Goal: Task Accomplishment & Management: Complete application form

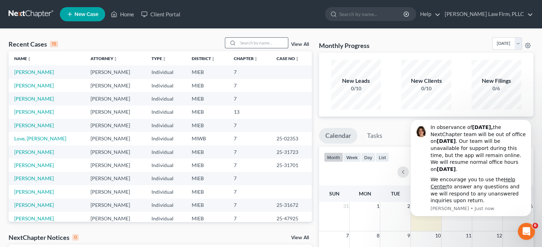
click at [268, 44] on input "search" at bounding box center [263, 43] width 50 height 10
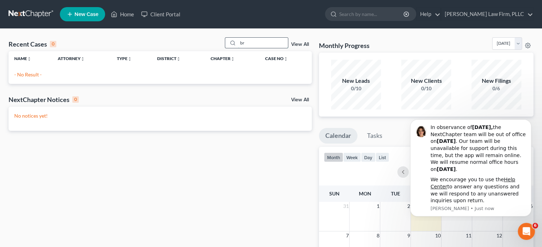
type input "b"
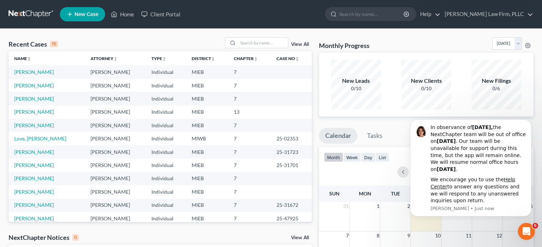
click at [87, 10] on link "New Case" at bounding box center [82, 14] width 45 height 14
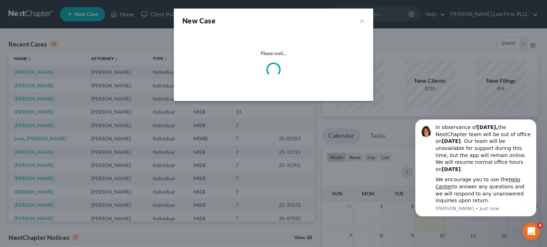
select select "40"
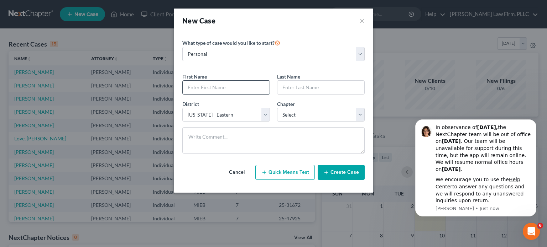
click at [230, 84] on input "text" at bounding box center [226, 88] width 87 height 14
type input "[PERSON_NAME]"
type input "Brcic"
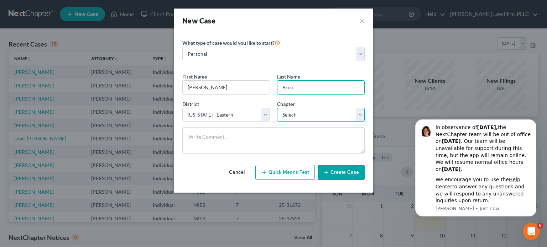
click at [293, 115] on select "Select 7 11 12 13" at bounding box center [321, 115] width 88 height 14
select select "0"
click at [277, 108] on select "Select 7 11 12 13" at bounding box center [321, 115] width 88 height 14
click at [337, 173] on button "Create Case" at bounding box center [341, 172] width 47 height 15
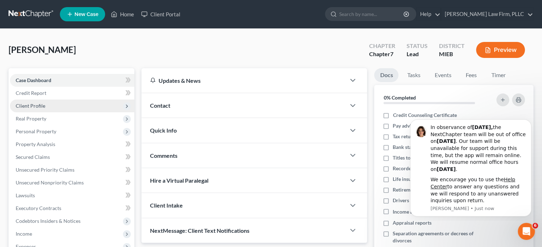
click at [35, 104] on span "Client Profile" at bounding box center [31, 106] width 30 height 6
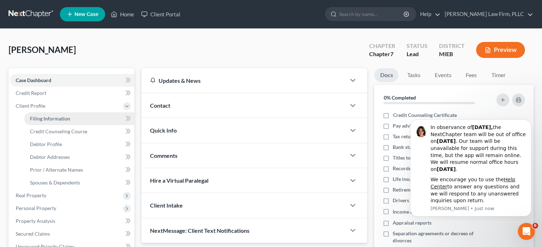
click at [40, 115] on link "Filing Information" at bounding box center [79, 119] width 110 height 13
select select "1"
select select "0"
select select "40"
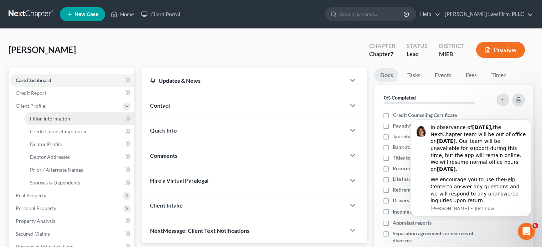
select select "23"
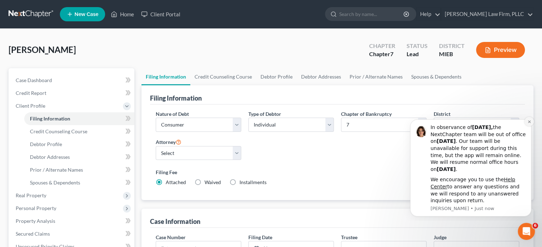
click at [529, 121] on icon "Dismiss notification" at bounding box center [529, 122] width 4 height 4
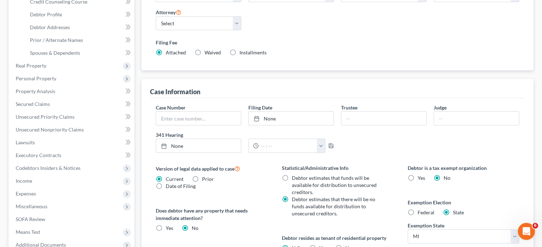
scroll to position [142, 0]
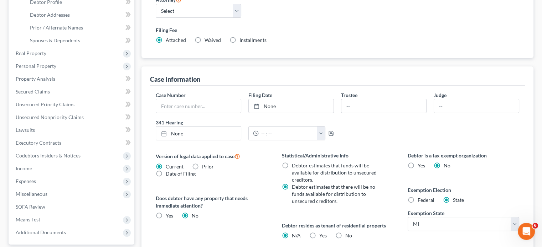
click at [417, 199] on label "Federal" at bounding box center [425, 200] width 17 height 7
click at [420, 199] on input "Federal" at bounding box center [422, 199] width 5 height 5
radio input "true"
radio input "false"
click at [345, 235] on label "No" at bounding box center [348, 235] width 7 height 7
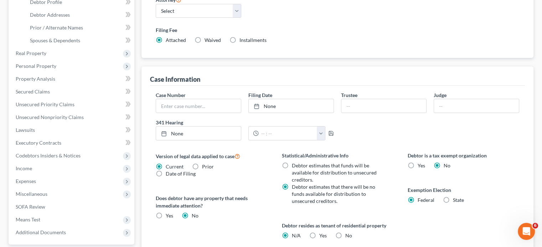
click at [348, 235] on input "No" at bounding box center [350, 234] width 5 height 5
radio input "true"
click at [292, 234] on label "N/A" at bounding box center [296, 235] width 9 height 7
click at [294, 234] on input "N/A" at bounding box center [296, 234] width 5 height 5
radio input "true"
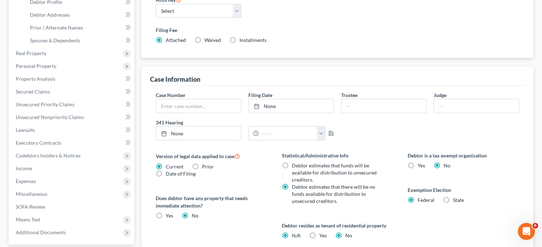
radio input "false"
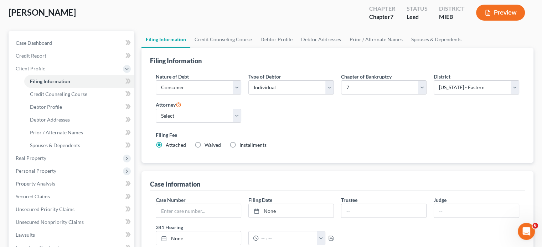
scroll to position [36, 0]
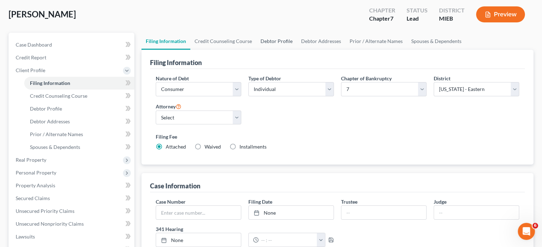
click at [281, 42] on link "Debtor Profile" at bounding box center [276, 41] width 41 height 17
select select "0"
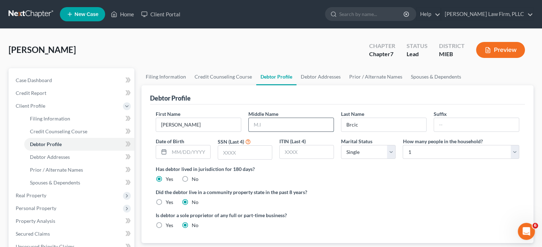
click at [272, 118] on input "text" at bounding box center [291, 125] width 85 height 14
type input "M."
type input "[DATE]"
click at [247, 155] on input "text" at bounding box center [245, 153] width 54 height 14
type input "3423"
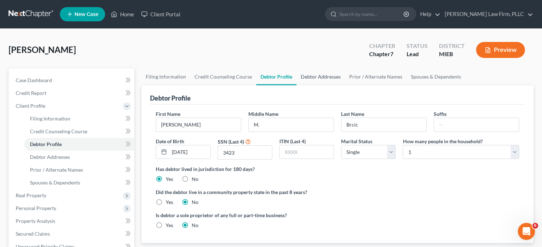
drag, startPoint x: 312, startPoint y: 75, endPoint x: 308, endPoint y: 77, distance: 4.5
click at [312, 75] on link "Debtor Addresses" at bounding box center [320, 76] width 48 height 17
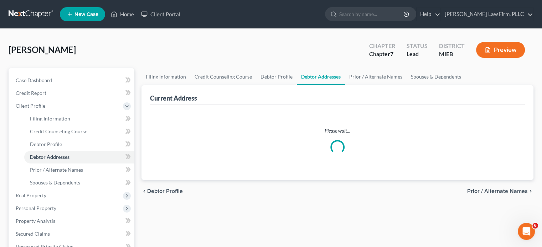
select select "0"
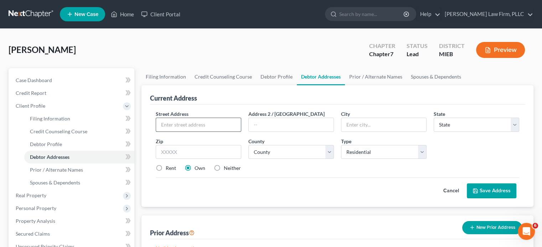
click at [219, 126] on input "text" at bounding box center [198, 125] width 85 height 14
type input "[STREET_ADDRESS]"
type input "[PERSON_NAME]"
select select "23"
type input "48169"
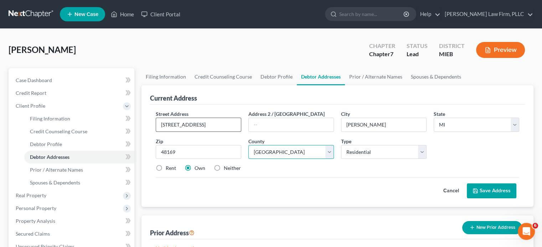
select select "46"
click at [387, 155] on select "Select Residential Mailing Rental Business" at bounding box center [383, 152] width 85 height 14
click at [461, 142] on div "Street Address * [STREET_ADDRESS] * [PERSON_NAME][GEOGRAPHIC_DATA] * State [US_…" at bounding box center [337, 144] width 370 height 68
click at [166, 168] on label "Rent" at bounding box center [171, 168] width 10 height 7
click at [168, 168] on input "Rent" at bounding box center [170, 167] width 5 height 5
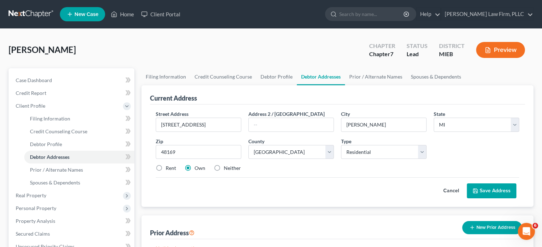
radio input "true"
click at [490, 189] on button "Save Address" at bounding box center [490, 191] width 49 height 15
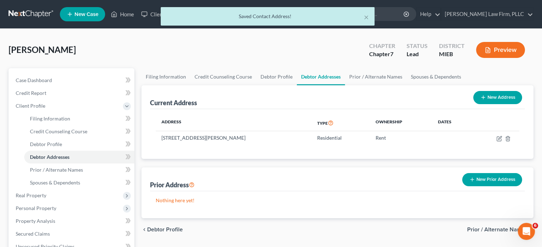
scroll to position [36, 0]
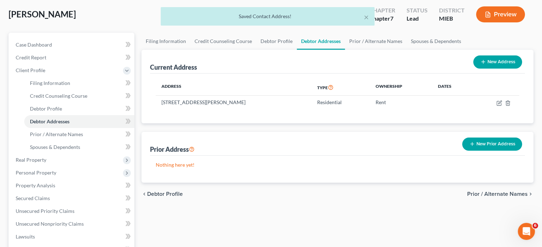
click at [496, 142] on button "New Prior Address" at bounding box center [492, 144] width 60 height 13
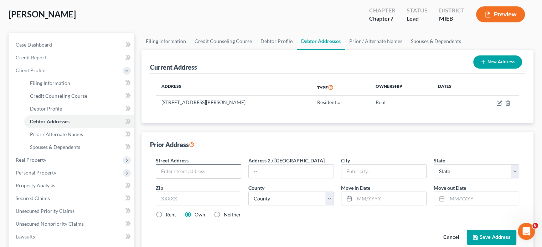
click at [225, 168] on input "text" at bounding box center [198, 172] width 85 height 14
type input "[STREET_ADDRESS]"
type input "Okemos"
select select "23"
type input "48864"
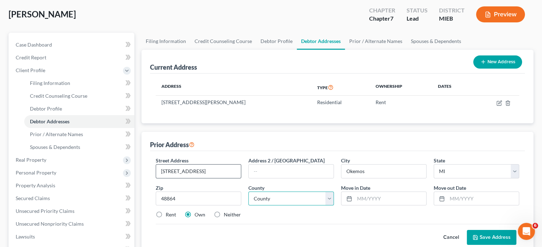
select select "32"
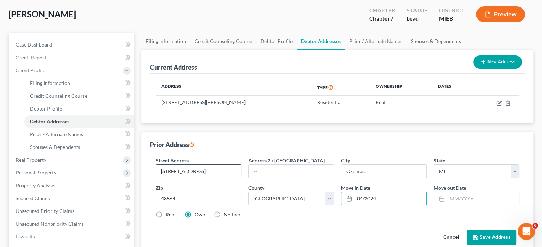
type input "04/2024"
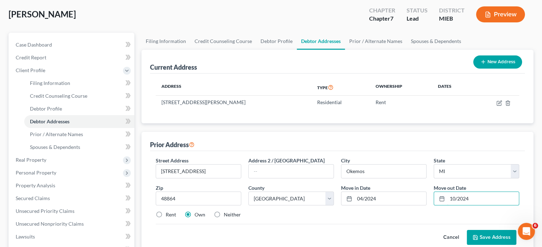
type input "10/2024"
click at [166, 215] on label "Rent" at bounding box center [171, 214] width 10 height 7
click at [168, 215] on input "Rent" at bounding box center [170, 213] width 5 height 5
radio input "true"
click at [487, 237] on button "Save Address" at bounding box center [490, 237] width 49 height 15
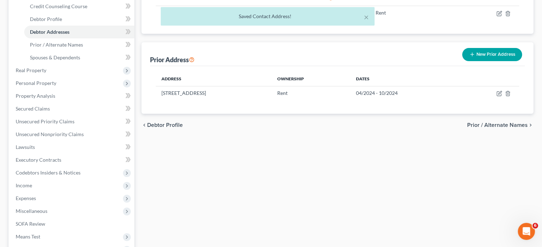
scroll to position [142, 0]
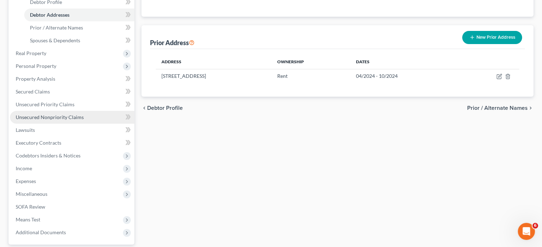
click at [48, 116] on span "Unsecured Nonpriority Claims" at bounding box center [50, 117] width 68 height 6
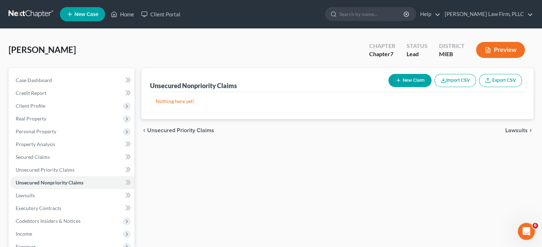
click at [403, 79] on button "New Claim" at bounding box center [409, 80] width 43 height 13
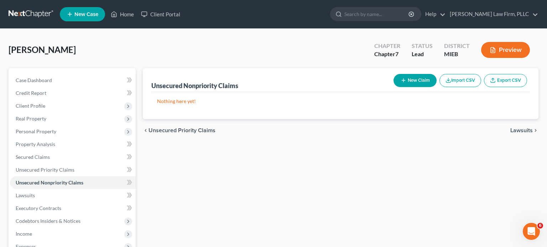
select select "0"
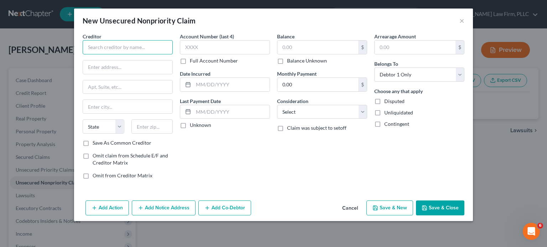
click at [134, 51] on input "text" at bounding box center [128, 47] width 90 height 14
click at [100, 45] on input "Cormerstone Community" at bounding box center [128, 47] width 90 height 14
click at [154, 48] on input "Cornerstone Community" at bounding box center [128, 47] width 90 height 14
type input "Cornerstone Community FCU"
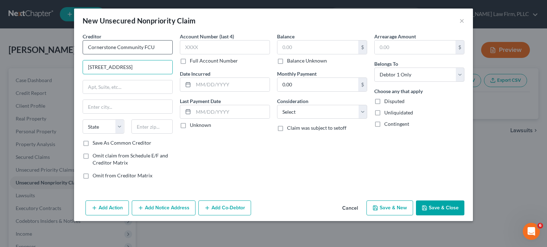
type input "[STREET_ADDRESS]"
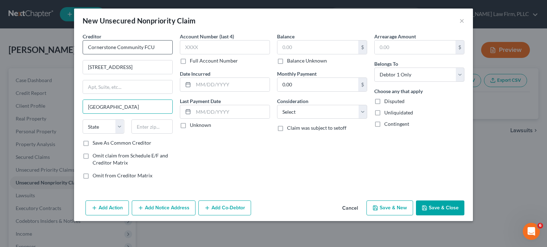
type input "[GEOGRAPHIC_DATA]"
select select "23"
type input "48326"
click at [190, 61] on label "Full Account Number" at bounding box center [214, 60] width 48 height 7
click at [193, 61] on input "Full Account Number" at bounding box center [195, 59] width 5 height 5
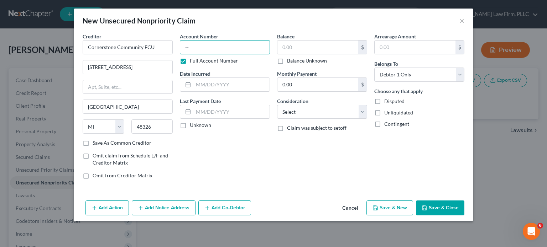
click at [201, 48] on input "text" at bounding box center [225, 47] width 90 height 14
type input "1966076****"
type input "08/2022"
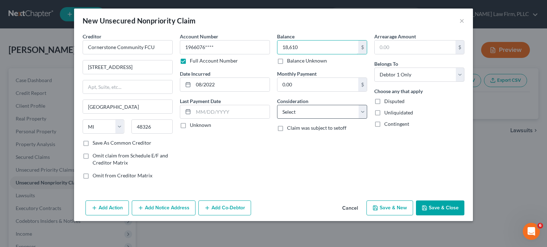
type input "18,610"
click at [325, 109] on select "Select Cable / Satellite Services Collection Agency Credit Card Debt Debt Couns…" at bounding box center [322, 112] width 90 height 14
select select "4"
click at [277, 105] on select "Select Cable / Satellite Services Collection Agency Credit Card Debt Debt Couns…" at bounding box center [322, 112] width 90 height 14
click at [398, 207] on button "Save & New" at bounding box center [389, 208] width 47 height 15
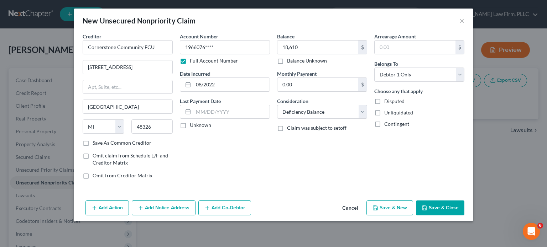
type input "18,610.00"
select select "0"
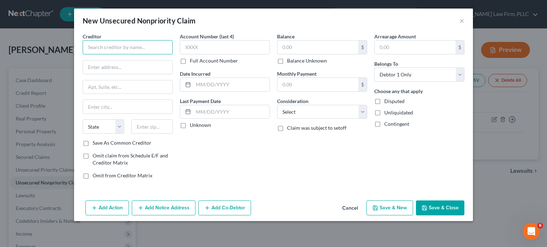
click at [149, 52] on input "text" at bounding box center [128, 47] width 90 height 14
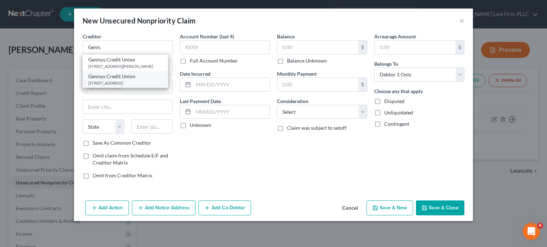
click at [129, 77] on div "Genisys Credit Union" at bounding box center [125, 76] width 74 height 7
type input "Genisys Credit Union"
type input "[STREET_ADDRESS]"
type input "[GEOGRAPHIC_DATA]"
select select "23"
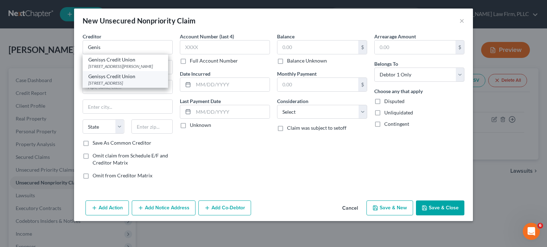
type input "48326"
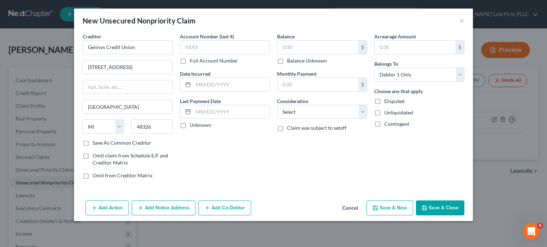
click at [190, 61] on label "Full Account Number" at bounding box center [214, 60] width 48 height 7
click at [193, 61] on input "Full Account Number" at bounding box center [195, 59] width 5 height 5
click at [190, 61] on label "Full Account Number" at bounding box center [214, 60] width 48 height 7
click at [193, 61] on input "Full Account Number" at bounding box center [195, 59] width 5 height 5
click at [202, 47] on input "text" at bounding box center [225, 47] width 90 height 14
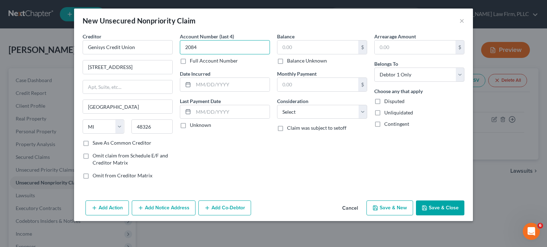
type input "2084"
click at [190, 61] on label "Full Account Number" at bounding box center [214, 60] width 48 height 7
click at [193, 61] on input "Full Account Number" at bounding box center [195, 59] width 5 height 5
click at [208, 47] on input "2084" at bounding box center [225, 47] width 90 height 14
type input "2084639L****"
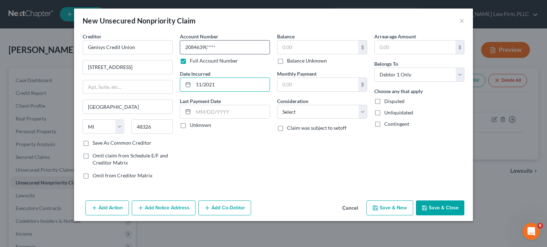
type input "11/2021"
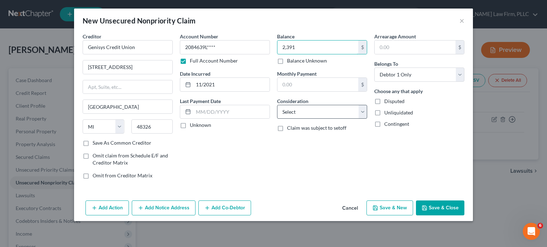
type input "2,391"
click at [303, 108] on select "Select Cable / Satellite Services Collection Agency Credit Card Debt Debt Couns…" at bounding box center [322, 112] width 90 height 14
select select "2"
click at [277, 105] on select "Select Cable / Satellite Services Collection Agency Credit Card Debt Debt Couns…" at bounding box center [322, 112] width 90 height 14
click at [392, 207] on button "Save & New" at bounding box center [389, 208] width 47 height 15
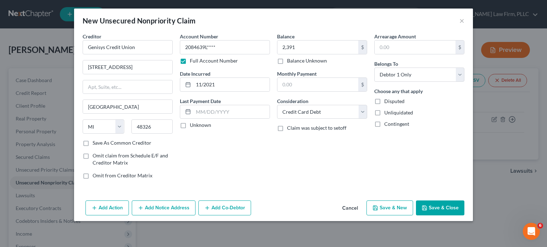
select select "0"
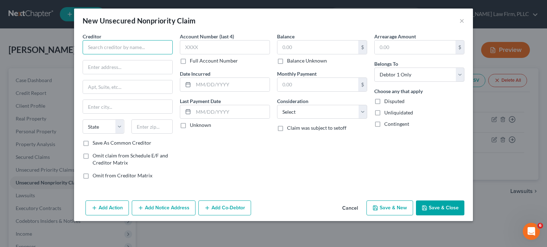
click at [105, 48] on input "text" at bounding box center [128, 47] width 90 height 14
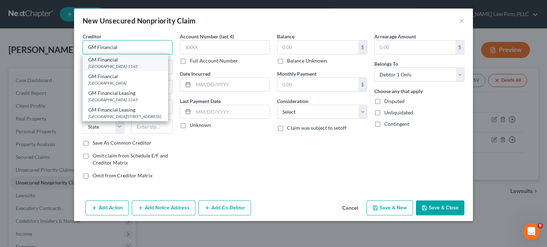
type input "GM Financial"
click at [104, 64] on div "[GEOGRAPHIC_DATA]-1145" at bounding box center [125, 66] width 74 height 6
type input "PO Box 181145"
type input "[GEOGRAPHIC_DATA]"
select select "45"
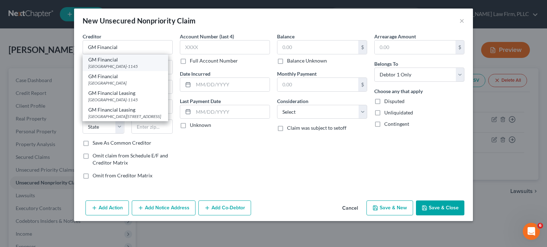
type input "76096-1145"
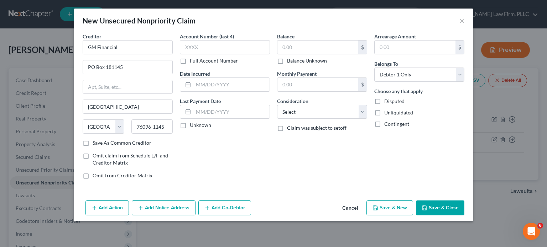
click at [190, 61] on label "Full Account Number" at bounding box center [214, 60] width 48 height 7
click at [193, 61] on input "Full Account Number" at bounding box center [195, 59] width 5 height 5
click at [204, 47] on input "text" at bounding box center [225, 47] width 90 height 14
type input "11105756****"
type input "03/2022"
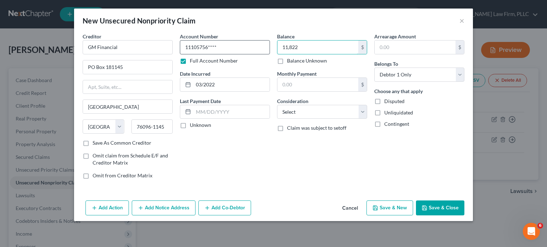
type input "11,822"
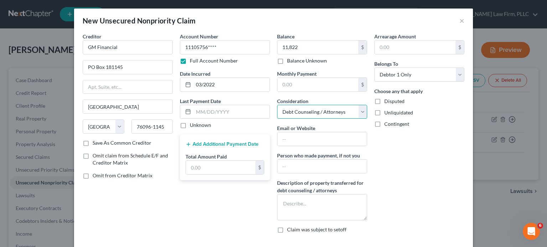
click at [302, 109] on select "Select Cable / Satellite Services Collection Agency Credit Card Debt Debt Couns…" at bounding box center [322, 112] width 90 height 14
select select "4"
click at [277, 105] on select "Select Cable / Satellite Services Collection Agency Credit Card Debt Debt Couns…" at bounding box center [322, 112] width 90 height 14
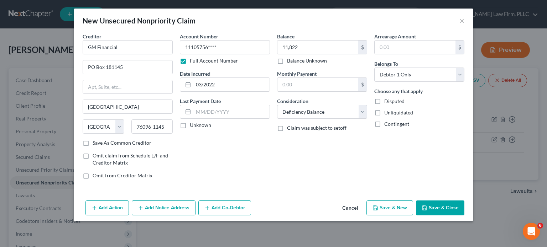
click at [386, 209] on button "Save & New" at bounding box center [389, 208] width 47 height 15
select select "0"
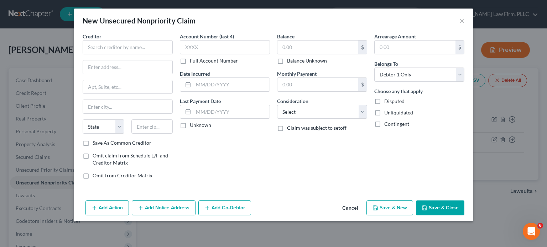
type input "11,822.00"
type input "0.00"
click at [99, 45] on input "text" at bounding box center [128, 47] width 90 height 14
type input "HSM Dental PLLC"
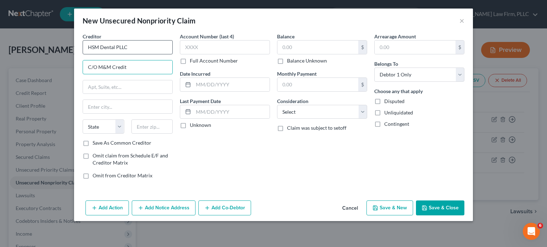
type input "C/O M&M Credit"
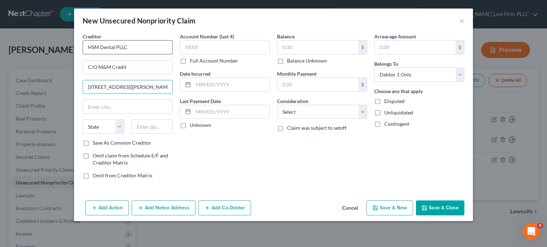
type input "[STREET_ADDRESS][PERSON_NAME]"
select select "23"
type input "48507-4680"
click at [112, 108] on input "text" at bounding box center [127, 107] width 89 height 14
type input "Flint"
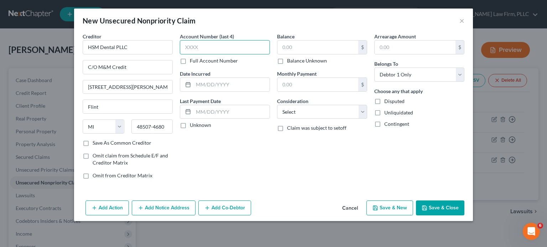
click at [200, 49] on input "text" at bounding box center [225, 47] width 90 height 14
type input "1407"
click at [190, 59] on label "Full Account Number" at bounding box center [214, 60] width 48 height 7
click at [193, 59] on input "Full Account Number" at bounding box center [195, 59] width 5 height 5
click at [217, 45] on input "1407" at bounding box center [225, 47] width 90 height 14
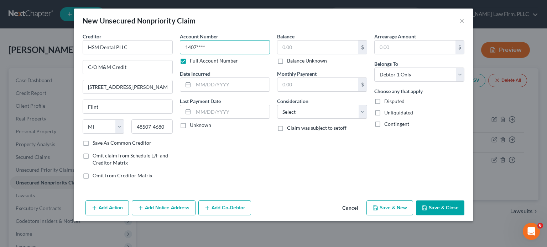
type input "1407****"
click at [220, 81] on input "text" at bounding box center [231, 85] width 76 height 14
type input "03/2024"
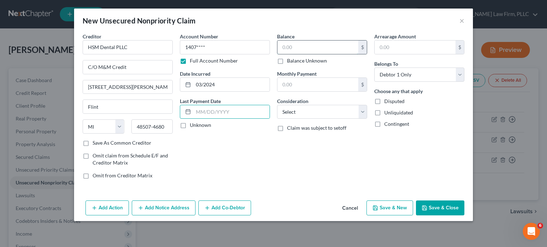
click at [295, 52] on input "text" at bounding box center [317, 48] width 81 height 14
type input "1,368"
click at [324, 115] on select "Select Cable / Satellite Services Collection Agency Credit Card Debt Debt Couns…" at bounding box center [322, 112] width 90 height 14
select select "9"
click at [277, 105] on select "Select Cable / Satellite Services Collection Agency Credit Card Debt Debt Couns…" at bounding box center [322, 112] width 90 height 14
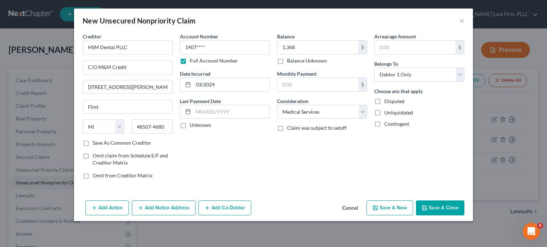
click at [394, 209] on button "Save & New" at bounding box center [389, 208] width 47 height 15
type input "1,368.00"
type input "0.00"
select select "0"
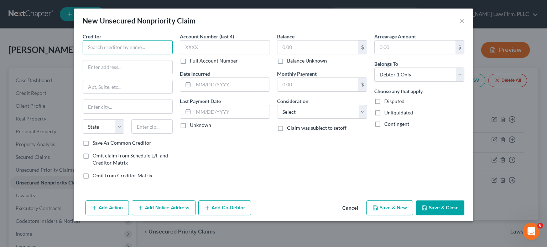
click at [106, 47] on input "text" at bounding box center [128, 47] width 90 height 14
type input "Highland Hills of Highland MHC"
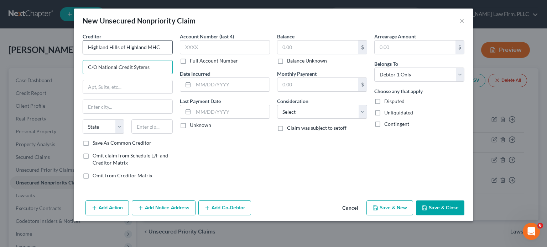
type input "C/O National Credit Sytems"
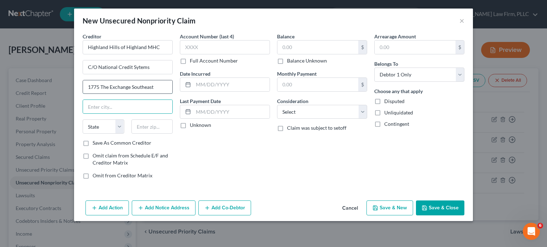
click at [157, 85] on input "1775 The Exchange Southeast" at bounding box center [127, 87] width 89 height 14
type input "1775 The Exchange Southeast, Ste 300"
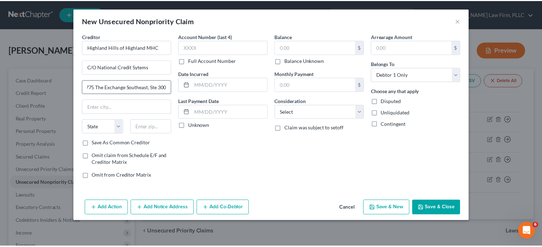
scroll to position [0, 0]
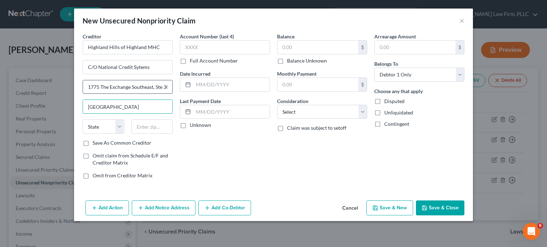
type input "[GEOGRAPHIC_DATA]"
select select "10"
type input "30339"
click at [190, 59] on label "Full Account Number" at bounding box center [214, 60] width 48 height 7
click at [193, 59] on input "Full Account Number" at bounding box center [195, 59] width 5 height 5
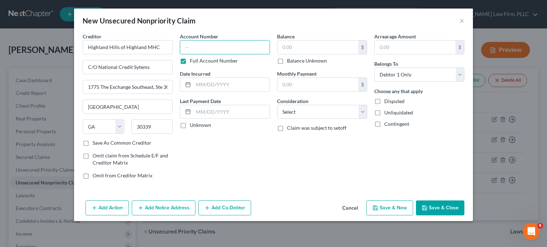
click at [200, 47] on input "text" at bounding box center [225, 47] width 90 height 14
type input "54551****"
click at [218, 81] on input "text" at bounding box center [231, 85] width 76 height 14
type input "05/2024"
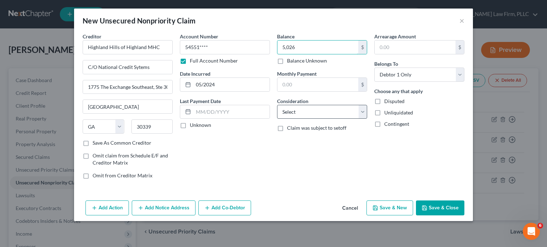
type input "5,026"
click at [288, 111] on select "Select Cable / Satellite Services Collection Agency Credit Card Debt Debt Couns…" at bounding box center [322, 112] width 90 height 14
select select "4"
click at [277, 105] on select "Select Cable / Satellite Services Collection Agency Credit Card Debt Debt Couns…" at bounding box center [322, 112] width 90 height 14
click at [438, 204] on button "Save & Close" at bounding box center [440, 208] width 48 height 15
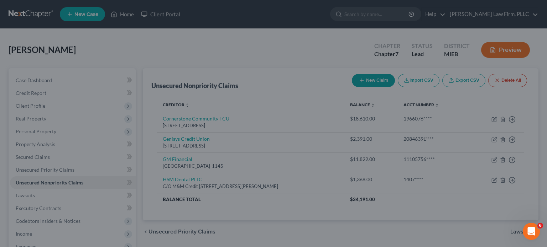
type input "5,026.00"
type input "0.00"
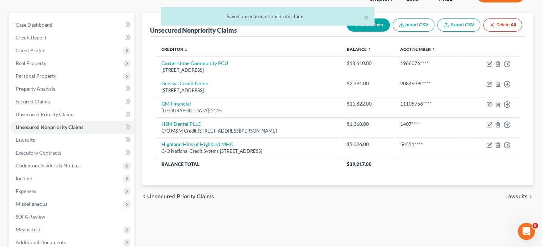
scroll to position [71, 0]
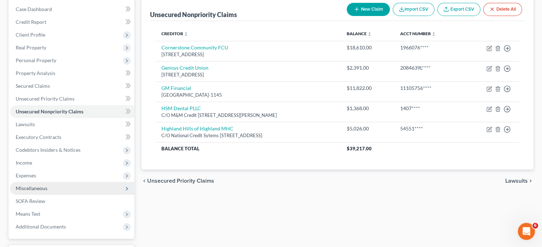
click at [54, 189] on span "Miscellaneous" at bounding box center [72, 188] width 124 height 13
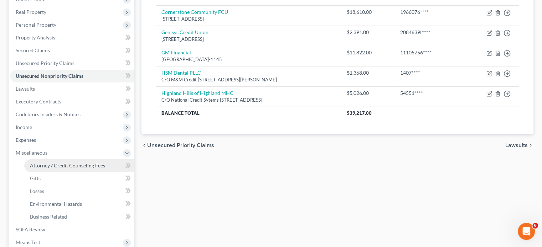
click at [65, 165] on span "Attorney / Credit Counseling Fees" at bounding box center [67, 166] width 75 height 6
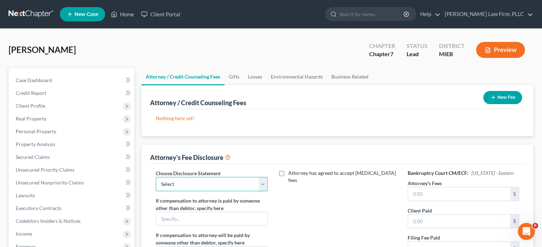
click at [192, 190] on select "Select Pursuant to F.R. Bankr.P 2016(b) Attorney [PERSON_NAME]" at bounding box center [211, 184] width 111 height 14
select select "0"
click at [156, 177] on select "Select Pursuant to F.R. Bankr.P 2016(b) Attorney [PERSON_NAME]" at bounding box center [211, 184] width 111 height 14
click at [451, 196] on input "text" at bounding box center [459, 195] width 102 height 14
click at [421, 195] on input "10,000" at bounding box center [459, 195] width 102 height 14
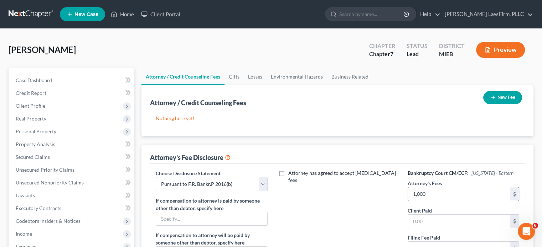
type input "1,000"
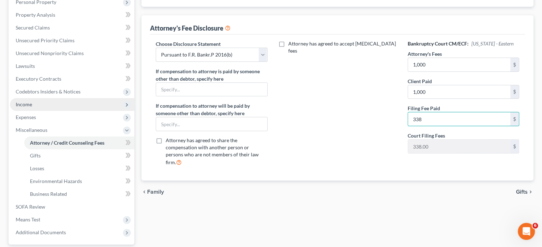
scroll to position [114, 0]
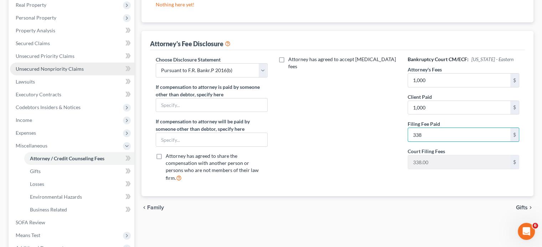
type input "338"
click at [66, 69] on span "Unsecured Nonpriority Claims" at bounding box center [50, 69] width 68 height 6
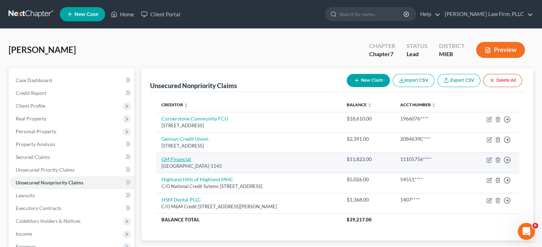
click at [184, 158] on link "GM Financial" at bounding box center [176, 159] width 30 height 6
select select "45"
select select "4"
select select "0"
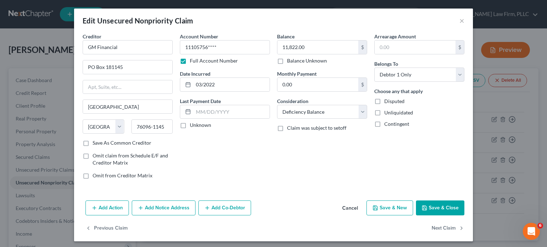
click at [113, 207] on button "Add Action" at bounding box center [106, 208] width 43 height 15
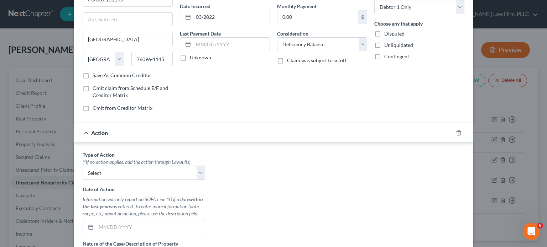
scroll to position [71, 0]
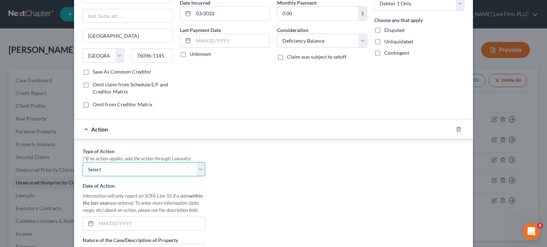
click at [128, 170] on select "Select Repossession Garnishment Foreclosure Personal Injury Attached, Seized, O…" at bounding box center [144, 169] width 122 height 14
select select "0"
click at [83, 162] on select "Select Repossession Garnishment Foreclosure Personal Injury Attached, Seized, O…" at bounding box center [144, 169] width 122 height 14
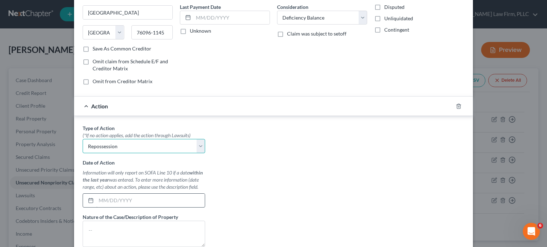
scroll to position [107, 0]
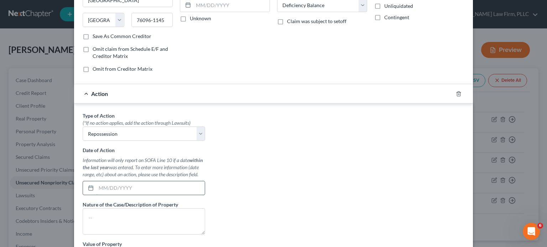
click at [130, 186] on input "text" at bounding box center [150, 189] width 109 height 14
type input "06/2024"
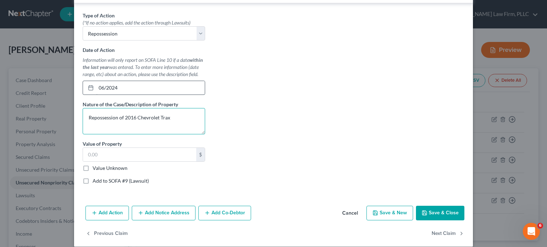
scroll to position [214, 0]
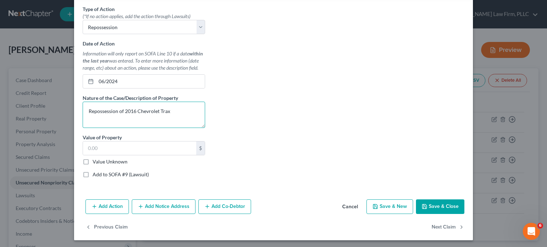
type textarea "Repossession of 2016 Chevrolet Trax"
click at [93, 161] on label "Value Unknown" at bounding box center [110, 161] width 35 height 7
click at [95, 161] on input "Value Unknown" at bounding box center [97, 160] width 5 height 5
checkbox input "true"
type input "0.00"
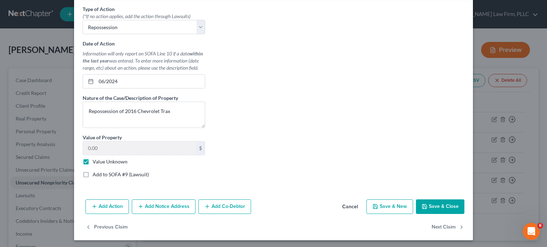
click at [441, 203] on button "Save & Close" at bounding box center [440, 207] width 48 height 15
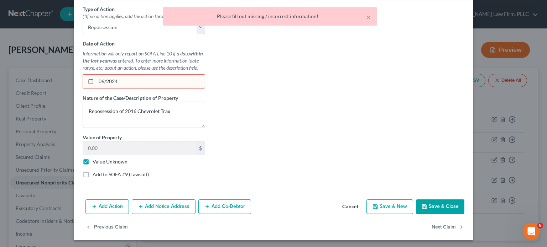
click at [101, 78] on input "06/2024" at bounding box center [150, 82] width 109 height 14
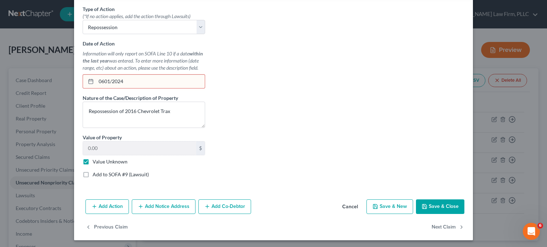
click at [101, 79] on input "0601/2024" at bounding box center [150, 82] width 109 height 14
type input "[DATE]"
click at [434, 202] on button "Save & Close" at bounding box center [440, 207] width 48 height 15
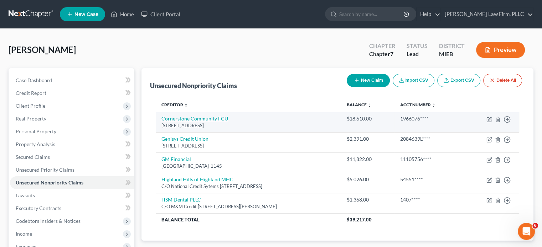
click at [199, 118] on link "Cornerstone Community FCU" at bounding box center [194, 119] width 67 height 6
select select "23"
select select "4"
select select "0"
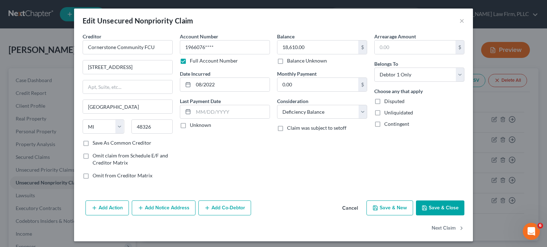
click at [111, 210] on button "Add Action" at bounding box center [106, 208] width 43 height 15
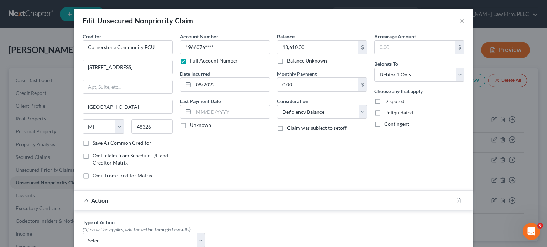
scroll to position [36, 0]
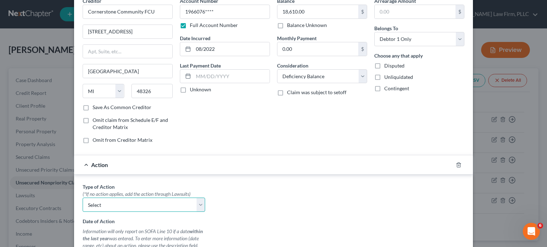
click at [121, 200] on select "Select Repossession Garnishment Foreclosure Personal Injury Attached, Seized, O…" at bounding box center [144, 205] width 122 height 14
select select "0"
click at [83, 198] on select "Select Repossession Garnishment Foreclosure Personal Injury Attached, Seized, O…" at bounding box center [144, 205] width 122 height 14
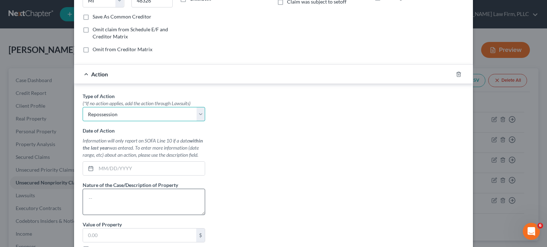
scroll to position [142, 0]
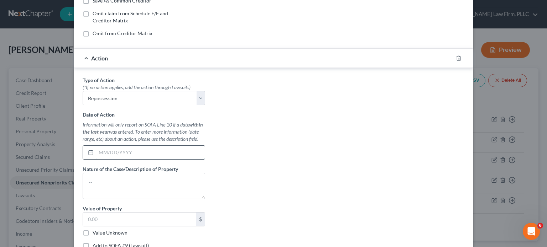
click at [131, 152] on input "text" at bounding box center [150, 153] width 109 height 14
type input "[DATE]"
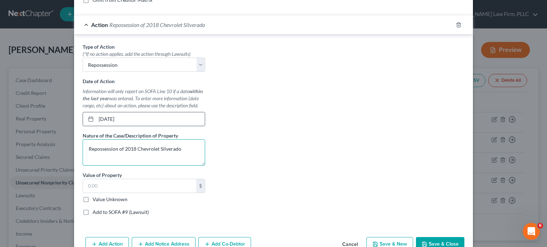
scroll to position [214, 0]
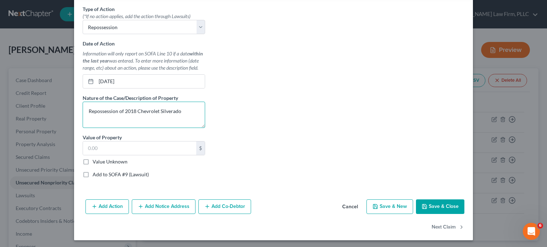
type textarea "Repossession of 2018 Chevrolet Silverado"
click at [93, 162] on label "Value Unknown" at bounding box center [110, 161] width 35 height 7
click at [95, 162] on input "Value Unknown" at bounding box center [97, 160] width 5 height 5
checkbox input "true"
type input "0.00"
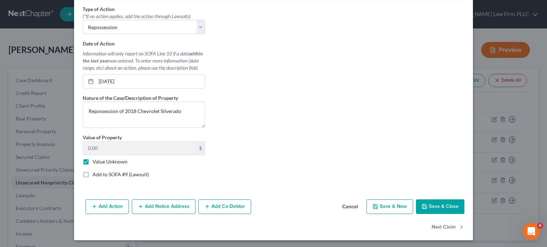
click at [434, 205] on button "Save & Close" at bounding box center [440, 207] width 48 height 15
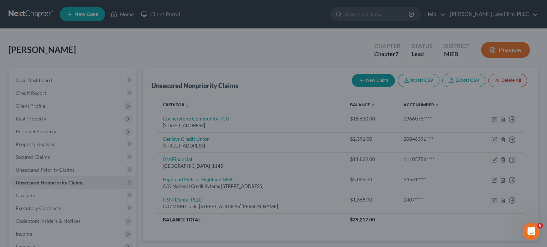
type input "0"
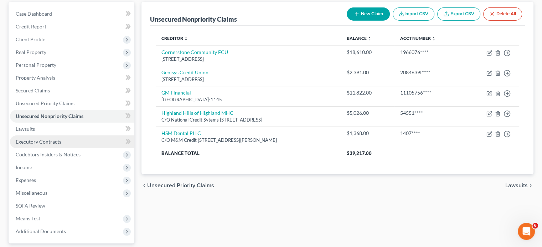
scroll to position [71, 0]
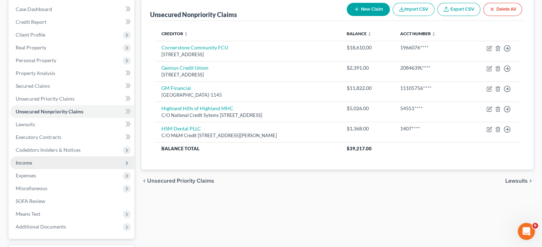
click at [33, 163] on span "Income" at bounding box center [72, 163] width 124 height 13
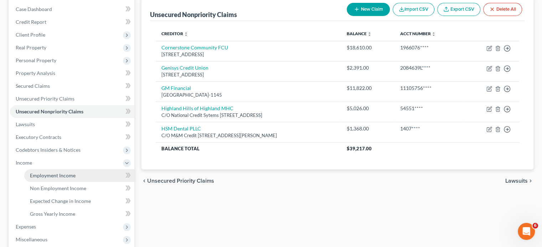
click at [63, 173] on span "Employment Income" at bounding box center [53, 176] width 46 height 6
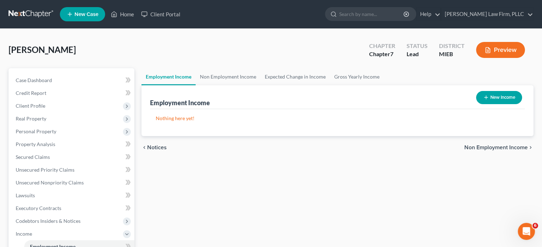
click at [497, 95] on button "New Income" at bounding box center [499, 97] width 46 height 13
select select "0"
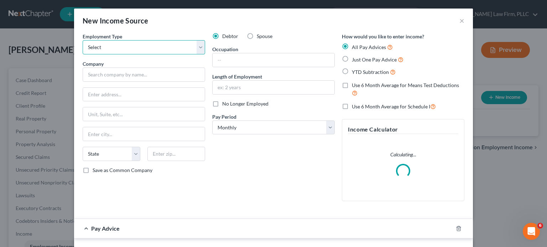
click at [150, 52] on select "Select Full or [DEMOGRAPHIC_DATA] Employment Self Employment" at bounding box center [144, 47] width 122 height 14
select select "0"
click at [83, 40] on select "Select Full or [DEMOGRAPHIC_DATA] Employment Self Employment" at bounding box center [144, 47] width 122 height 14
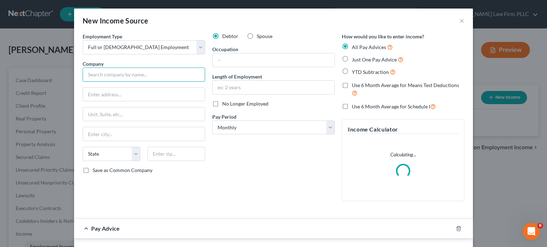
click at [143, 75] on input "text" at bounding box center [144, 75] width 122 height 14
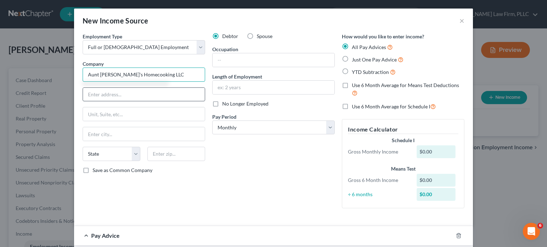
type input "Aunt [PERSON_NAME]'s Homecooking LLC"
click at [128, 96] on input "text" at bounding box center [144, 95] width 122 height 14
type input "[STREET_ADDRESS]"
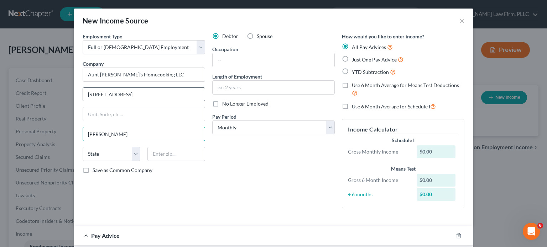
type input "[PERSON_NAME]"
select select "23"
type input "48169"
click at [240, 59] on input "text" at bounding box center [274, 60] width 122 height 14
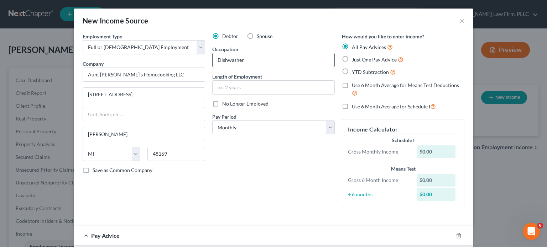
type input "Dishwasher"
type input "Since 3/2025"
click at [248, 129] on select "Select Monthly Twice Monthly Every Other Week Weekly" at bounding box center [273, 128] width 122 height 14
select select "3"
click at [212, 121] on select "Select Monthly Twice Monthly Every Other Week Weekly" at bounding box center [273, 128] width 122 height 14
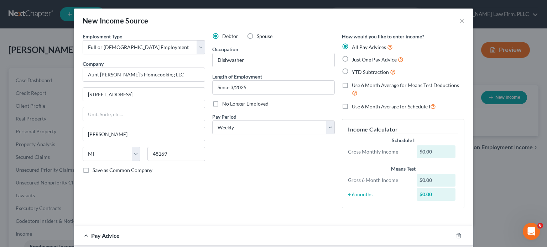
click at [352, 70] on label "YTD Subtraction" at bounding box center [374, 72] width 44 height 8
click at [355, 70] on input "YTD Subtraction" at bounding box center [357, 70] width 5 height 5
radio input "true"
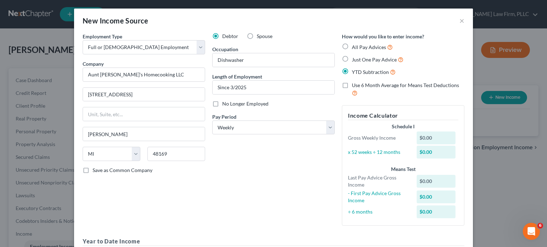
click at [352, 45] on label "All Pay Advices" at bounding box center [372, 47] width 41 height 8
click at [355, 45] on input "All Pay Advices" at bounding box center [357, 45] width 5 height 5
radio input "true"
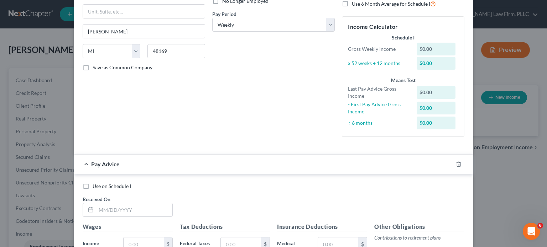
scroll to position [107, 0]
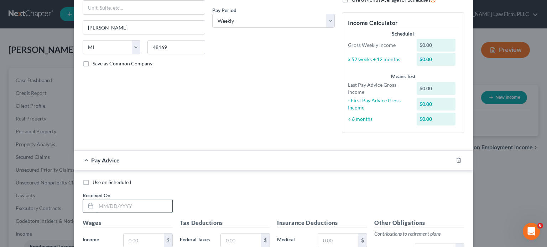
click at [164, 205] on input "text" at bounding box center [134, 207] width 76 height 14
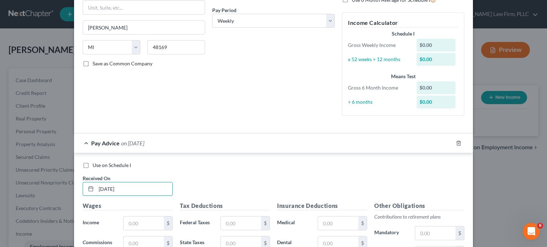
type input "[DATE]"
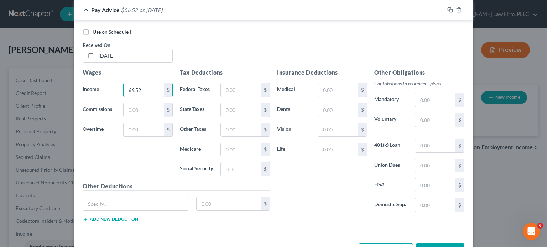
scroll to position [264, 0]
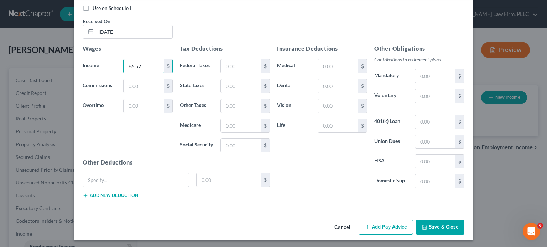
type input "66.52"
click at [382, 221] on button "Add Pay Advice" at bounding box center [386, 227] width 54 height 15
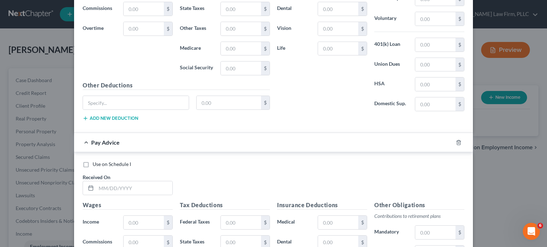
scroll to position [371, 0]
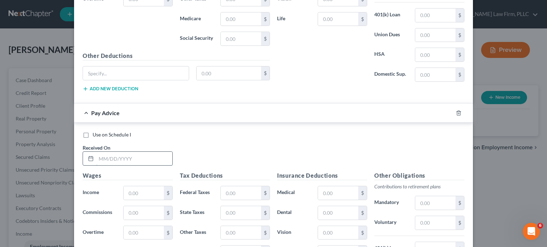
click at [161, 162] on input "text" at bounding box center [134, 159] width 76 height 14
type input "[DATE]"
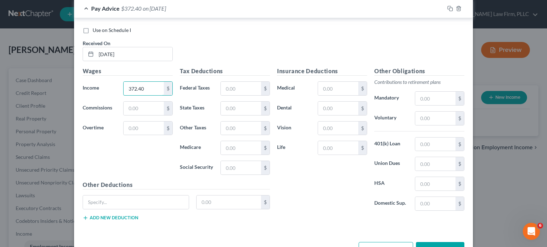
scroll to position [497, 0]
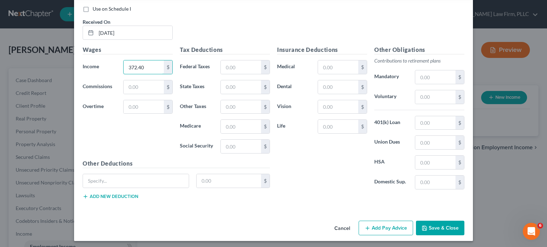
type input "372.40"
click at [390, 228] on button "Add Pay Advice" at bounding box center [386, 228] width 54 height 15
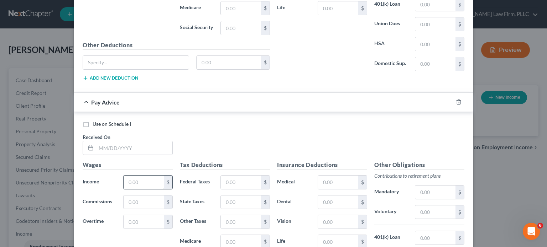
scroll to position [639, 0]
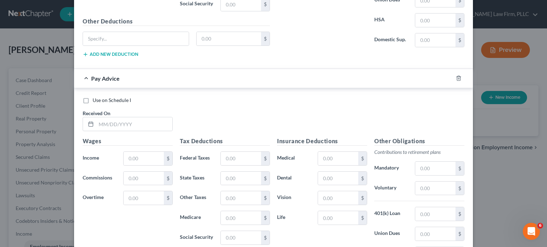
click at [137, 110] on div "Received On *" at bounding box center [127, 121] width 97 height 22
click at [136, 118] on input "text" at bounding box center [134, 124] width 76 height 14
type input "[DATE]"
type input "2"
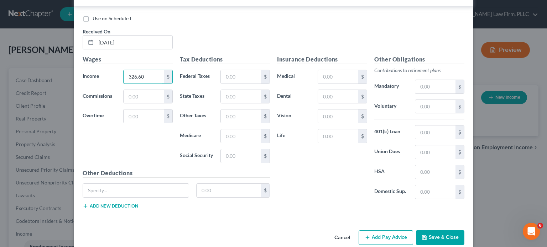
scroll to position [729, 0]
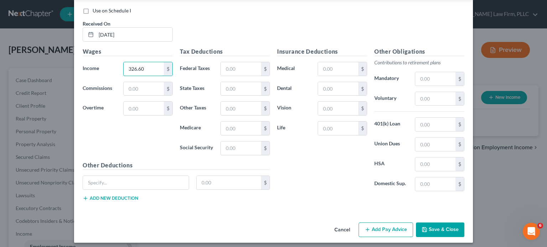
type input "326.60"
click at [383, 223] on button "Add Pay Advice" at bounding box center [386, 230] width 54 height 15
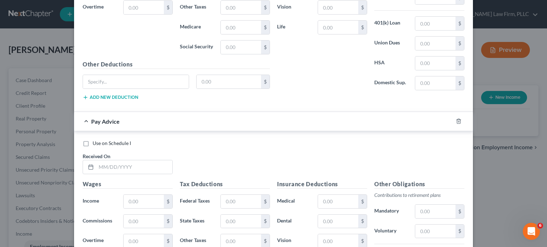
scroll to position [836, 0]
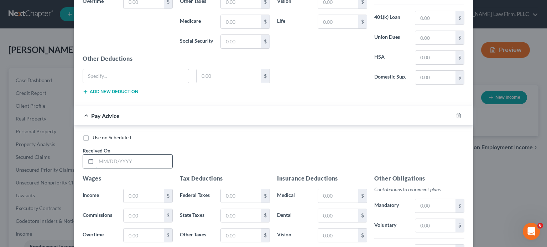
click at [126, 155] on input "text" at bounding box center [134, 162] width 76 height 14
type input "[DATE]"
click at [145, 189] on input "text" at bounding box center [144, 196] width 40 height 14
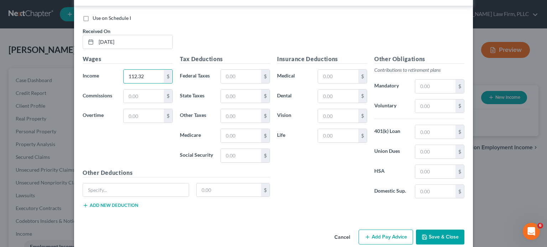
scroll to position [962, 0]
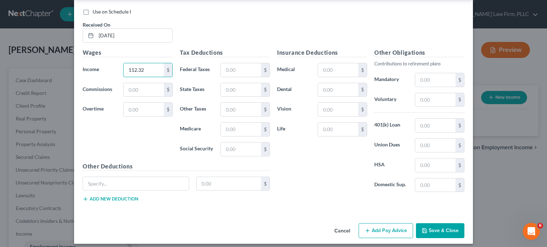
type input "112.32"
click at [378, 227] on button "Add Pay Advice" at bounding box center [386, 231] width 54 height 15
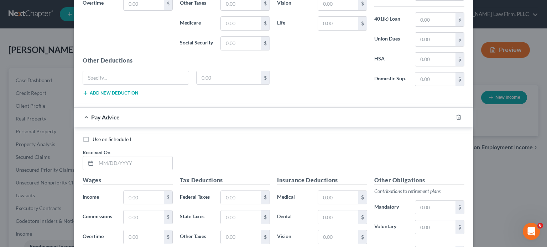
scroll to position [1069, 0]
click at [125, 158] on input "text" at bounding box center [134, 163] width 76 height 14
type input "[DATE]"
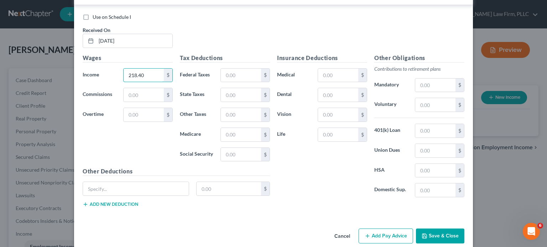
scroll to position [1195, 0]
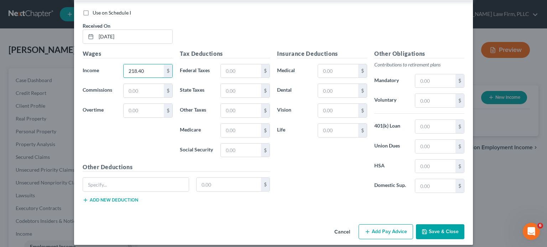
type input "218.40"
click at [389, 225] on button "Add Pay Advice" at bounding box center [386, 232] width 54 height 15
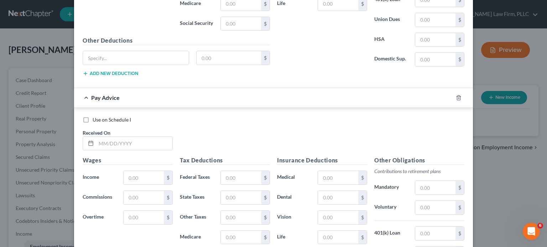
scroll to position [1337, 0]
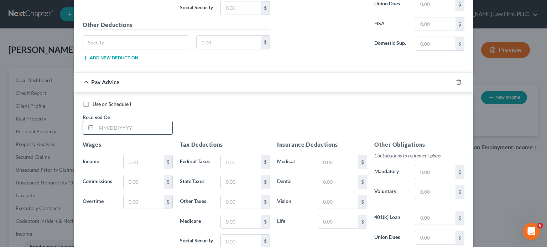
click at [155, 123] on input "text" at bounding box center [134, 128] width 76 height 14
type input "[DATE]"
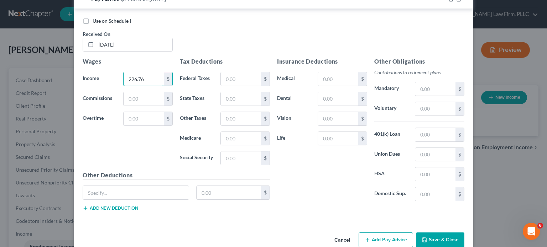
scroll to position [1427, 0]
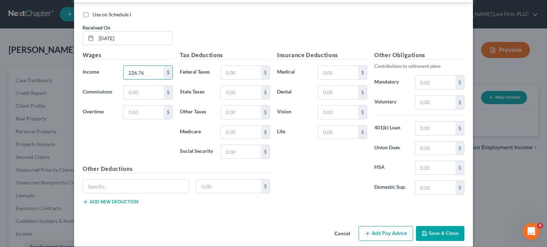
type input "226.76"
click at [384, 227] on button "Add Pay Advice" at bounding box center [386, 233] width 54 height 15
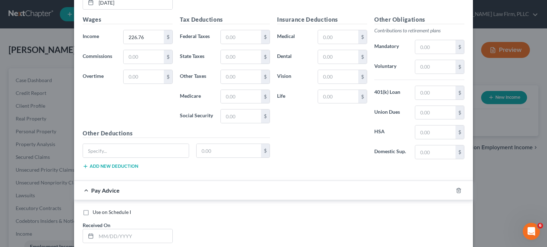
scroll to position [1534, 0]
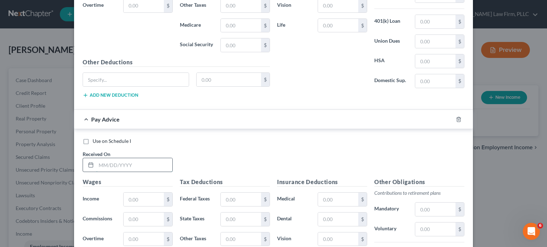
click at [134, 158] on input "text" at bounding box center [134, 165] width 76 height 14
type input "[DATE]"
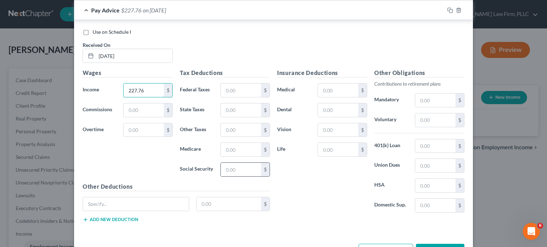
scroll to position [1660, 0]
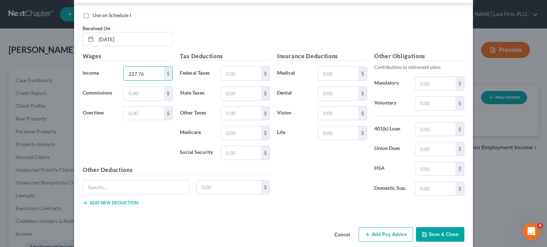
type input "227.76"
click at [380, 228] on button "Add Pay Advice" at bounding box center [386, 235] width 54 height 15
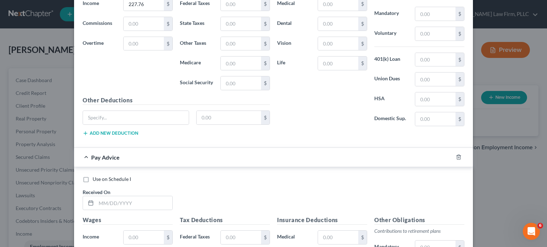
scroll to position [1731, 0]
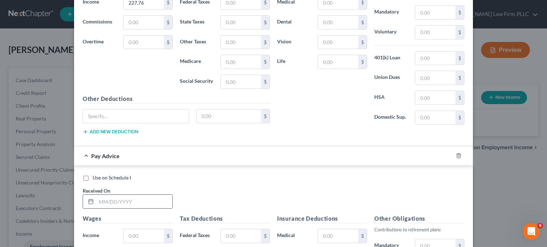
click at [140, 195] on input "text" at bounding box center [134, 202] width 76 height 14
type input "[DATE]"
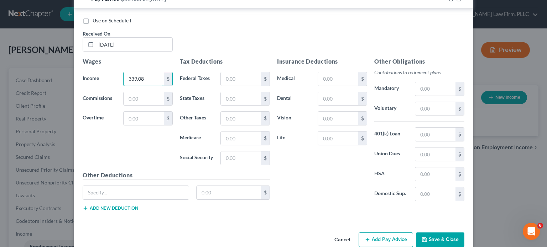
scroll to position [1893, 0]
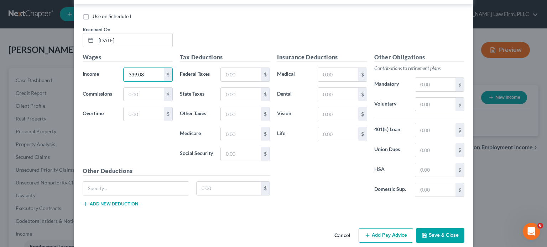
type input "339.08"
click at [384, 229] on button "Add Pay Advice" at bounding box center [386, 236] width 54 height 15
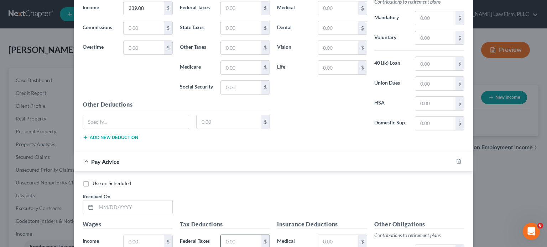
scroll to position [1964, 0]
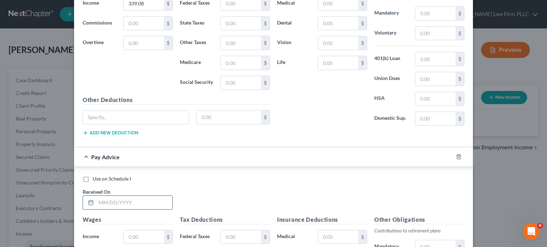
click at [146, 196] on input "text" at bounding box center [134, 203] width 76 height 14
type input "[DATE]"
type input "2"
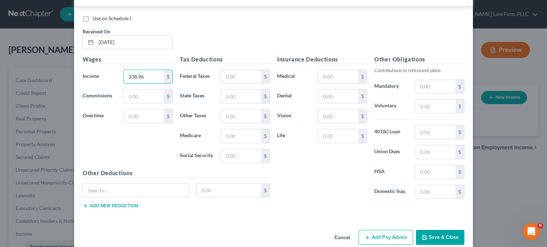
scroll to position [2125, 0]
type input "338.96"
click at [367, 230] on button "Add Pay Advice" at bounding box center [386, 237] width 54 height 15
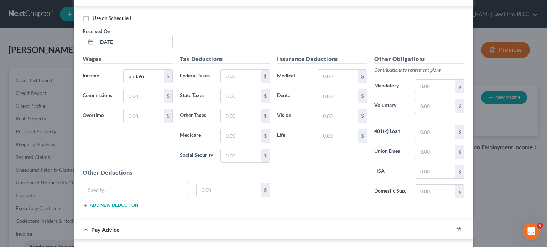
scroll to position [2196, 0]
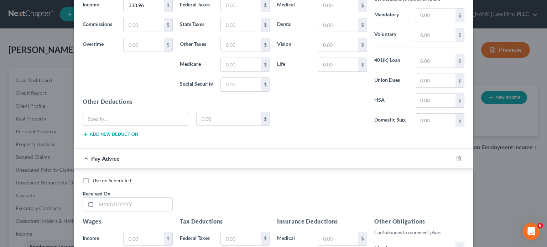
click at [145, 200] on div "Use on Schedule I Received On *" at bounding box center [273, 197] width 389 height 40
click at [146, 198] on input "text" at bounding box center [134, 205] width 76 height 14
type input "[DATE]"
type input "219.15"
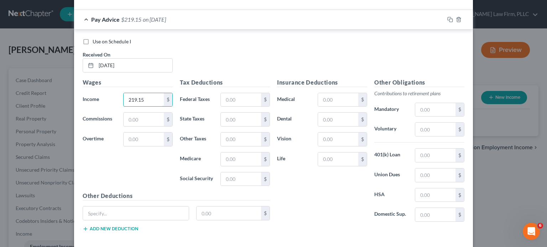
scroll to position [2358, 0]
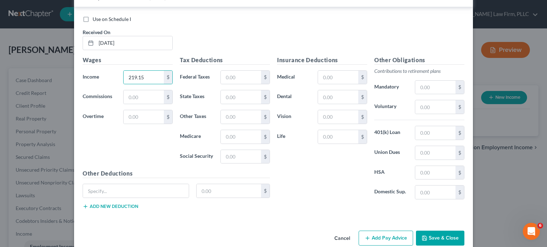
click at [370, 231] on button "Add Pay Advice" at bounding box center [386, 238] width 54 height 15
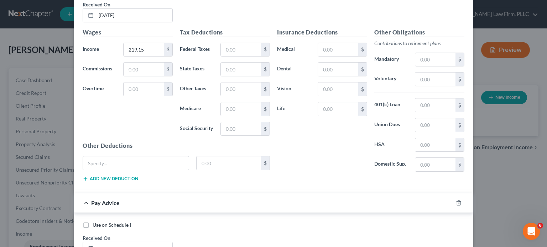
scroll to position [2429, 0]
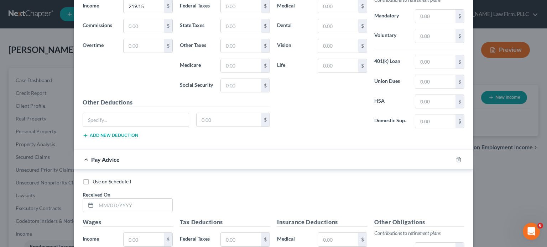
click at [172, 191] on div "Received On *" at bounding box center [127, 202] width 97 height 22
drag, startPoint x: 148, startPoint y: 179, endPoint x: 145, endPoint y: 184, distance: 5.3
click at [147, 191] on div "Received On *" at bounding box center [127, 202] width 97 height 22
click at [143, 199] on input "text" at bounding box center [134, 206] width 76 height 14
type input "[DATE]"
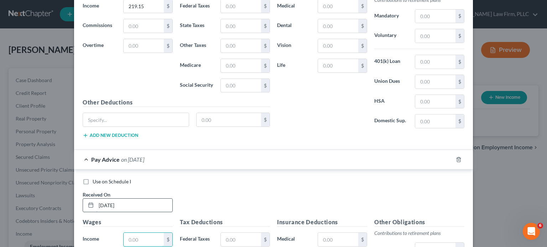
type input "3"
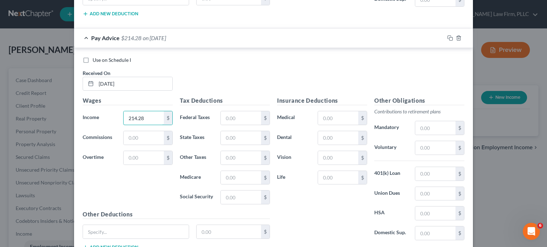
scroll to position [2591, 0]
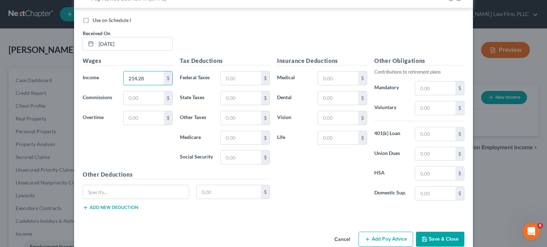
type input "214.28"
click at [374, 232] on button "Add Pay Advice" at bounding box center [386, 239] width 54 height 15
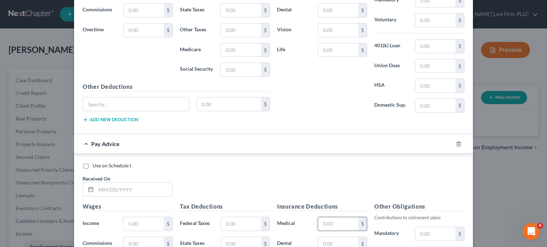
scroll to position [2697, 0]
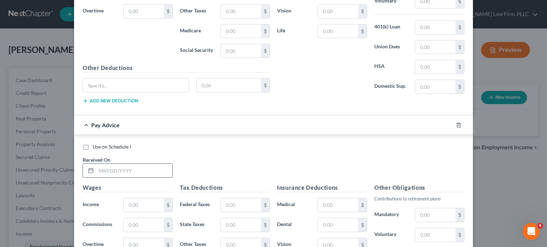
click at [122, 164] on input "text" at bounding box center [134, 171] width 76 height 14
type input "[DATE]"
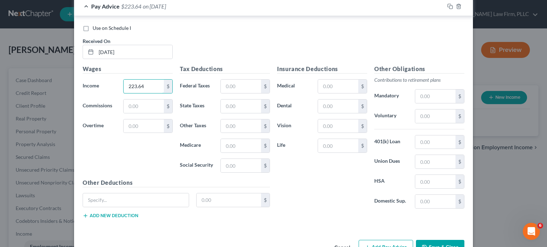
scroll to position [2823, 0]
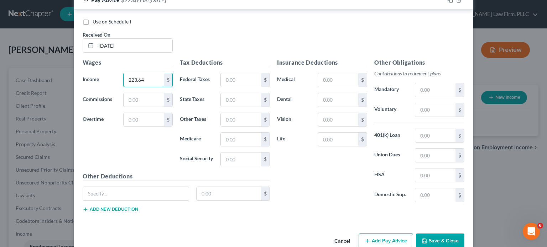
type input "223.64"
click at [387, 234] on button "Add Pay Advice" at bounding box center [386, 241] width 54 height 15
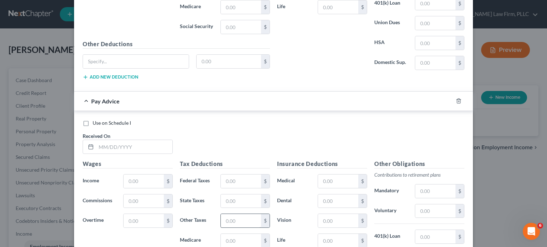
scroll to position [2965, 0]
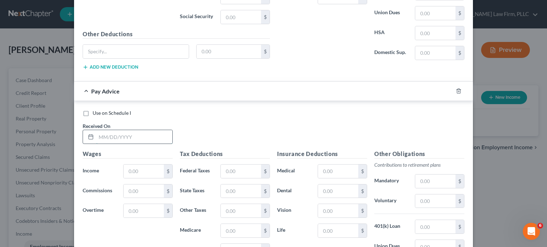
click at [118, 130] on input "text" at bounding box center [134, 137] width 76 height 14
type input "[DATE]"
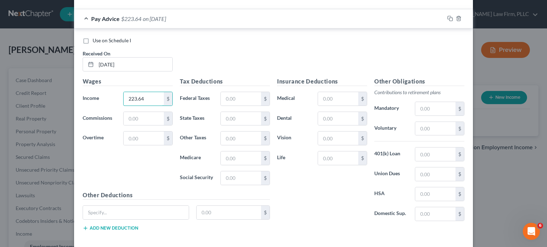
scroll to position [3056, 0]
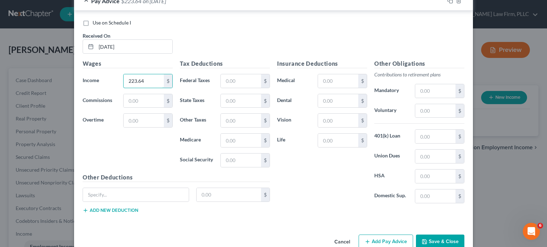
type input "223.64"
click at [377, 235] on button "Add Pay Advice" at bounding box center [386, 242] width 54 height 15
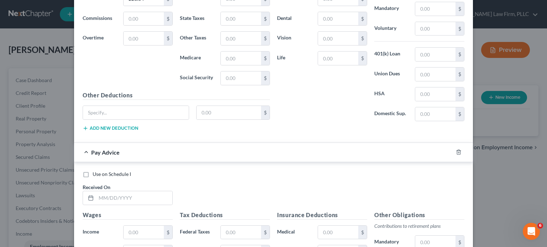
scroll to position [3162, 0]
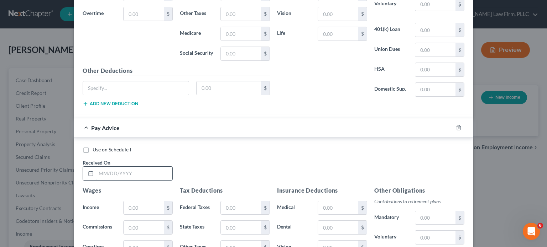
click at [152, 167] on input "text" at bounding box center [134, 174] width 76 height 14
type input "[DATE]"
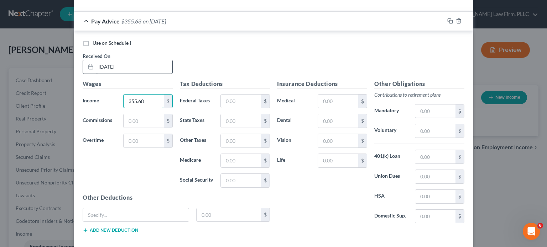
scroll to position [3288, 0]
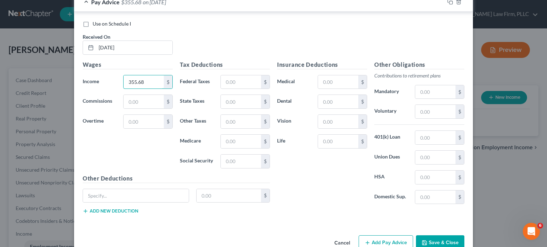
type input "355.68"
click at [372, 236] on button "Add Pay Advice" at bounding box center [386, 243] width 54 height 15
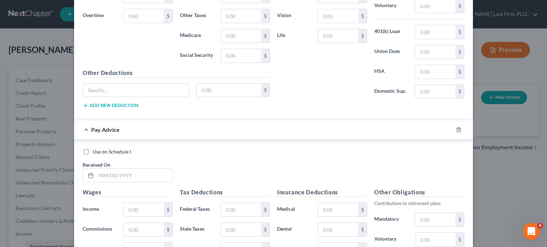
scroll to position [3395, 0]
click at [162, 168] on input "text" at bounding box center [134, 175] width 76 height 14
type input "[DATE]"
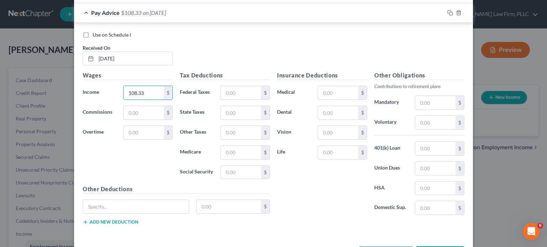
scroll to position [3521, 0]
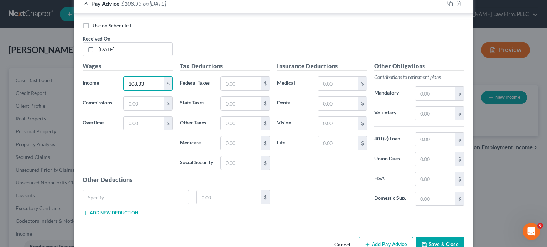
type input "108.33"
click at [382, 237] on button "Add Pay Advice" at bounding box center [386, 244] width 54 height 15
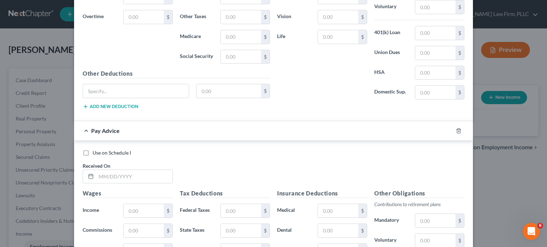
scroll to position [3627, 0]
click at [144, 170] on input "text" at bounding box center [134, 177] width 76 height 14
type input "[DATE]"
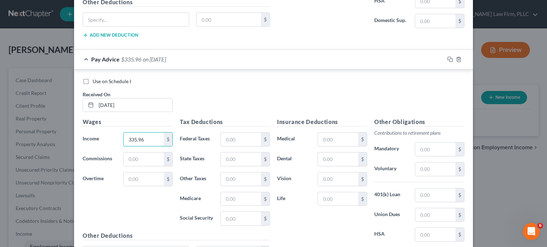
scroll to position [3753, 0]
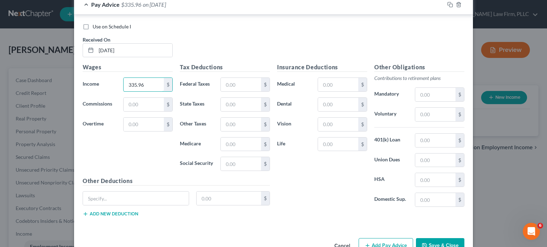
type input "335.96"
click at [380, 239] on button "Add Pay Advice" at bounding box center [386, 246] width 54 height 15
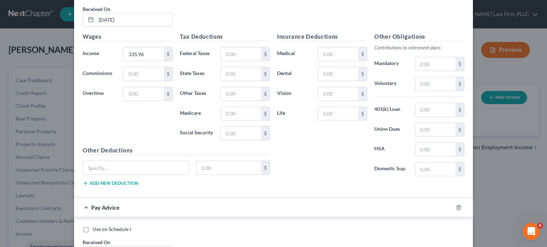
scroll to position [3825, 0]
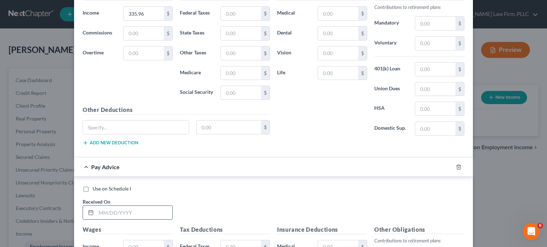
click at [145, 206] on input "text" at bounding box center [134, 213] width 76 height 14
type input "[DATE]"
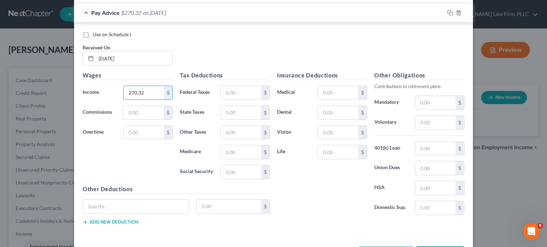
scroll to position [3986, 0]
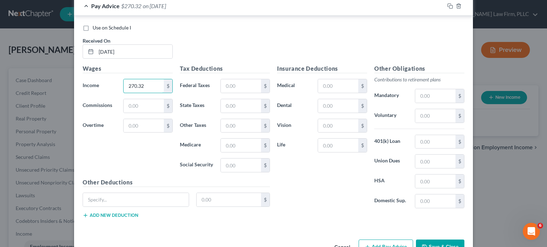
type input "270.32"
click at [376, 240] on button "Add Pay Advice" at bounding box center [386, 247] width 54 height 15
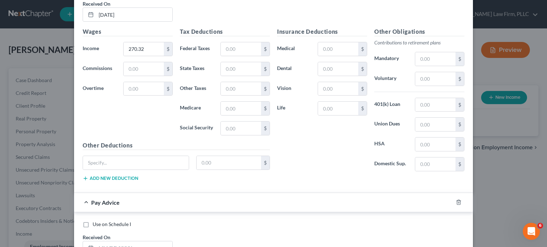
scroll to position [4093, 0]
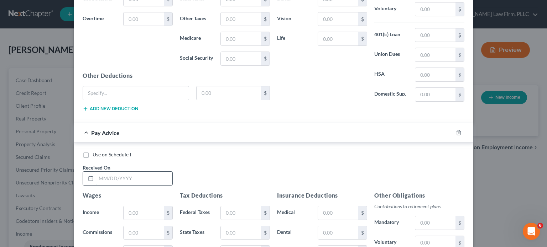
click at [110, 172] on input "text" at bounding box center [134, 179] width 76 height 14
type input "[DATE]"
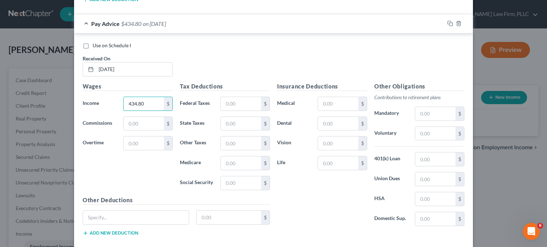
scroll to position [4218, 0]
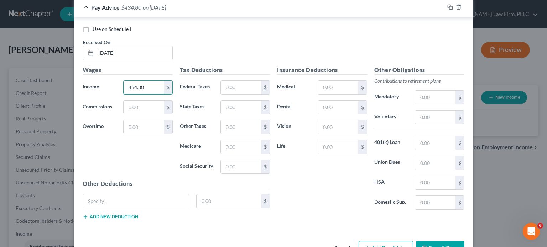
type input "434.80"
click at [372, 241] on button "Add Pay Advice" at bounding box center [386, 248] width 54 height 15
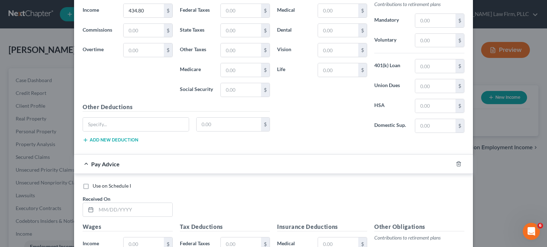
scroll to position [4325, 0]
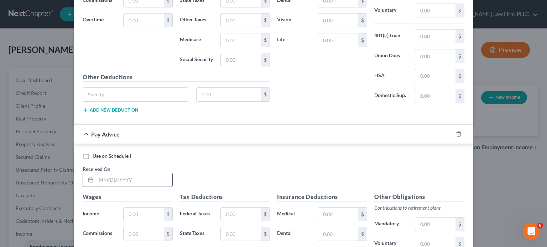
click at [130, 173] on input "text" at bounding box center [134, 180] width 76 height 14
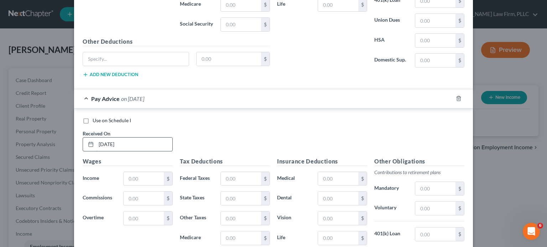
type input "[DATE]"
click at [131, 172] on input "text" at bounding box center [144, 179] width 40 height 14
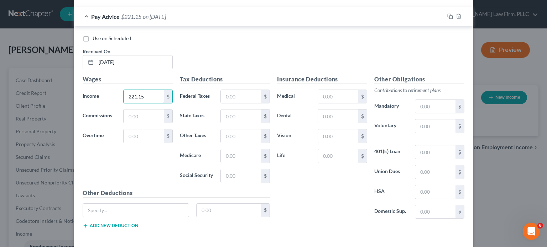
scroll to position [4451, 0]
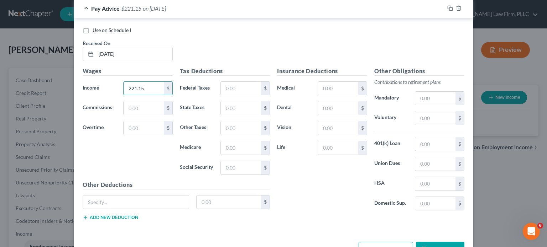
type input "221.15"
click at [390, 242] on button "Add Pay Advice" at bounding box center [386, 249] width 54 height 15
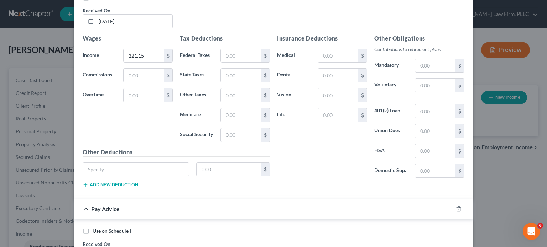
scroll to position [4522, 0]
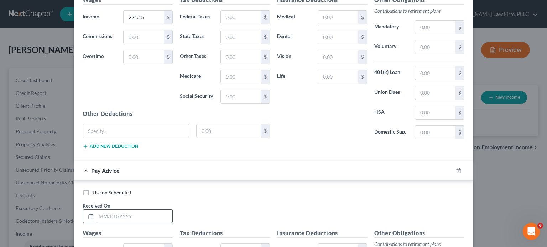
click at [153, 210] on input "text" at bounding box center [134, 217] width 76 height 14
type input "[DATE]"
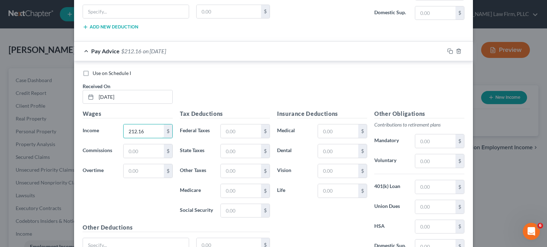
scroll to position [4665, 0]
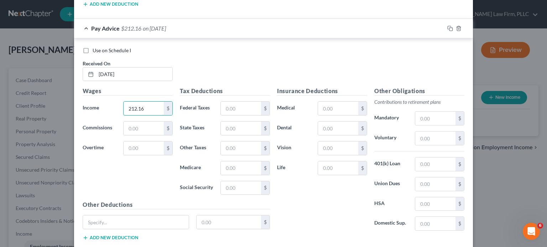
type input "212.16"
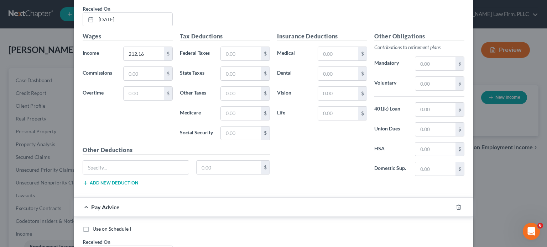
scroll to position [4736, 0]
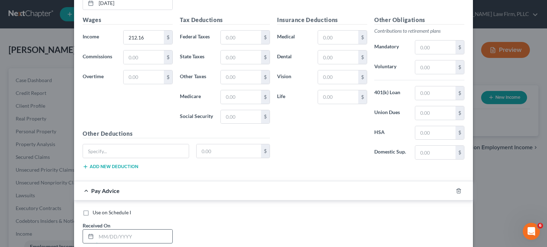
click at [146, 230] on input "text" at bounding box center [134, 237] width 76 height 14
type input "[DATE]"
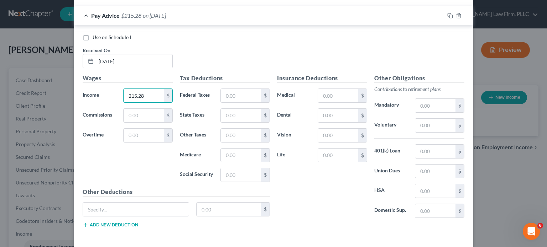
scroll to position [4916, 0]
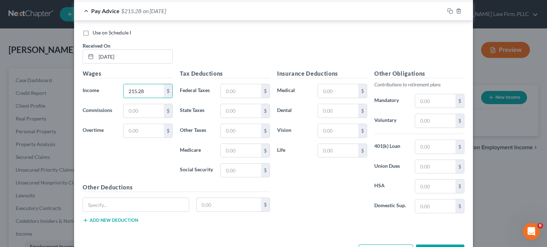
type input "215.28"
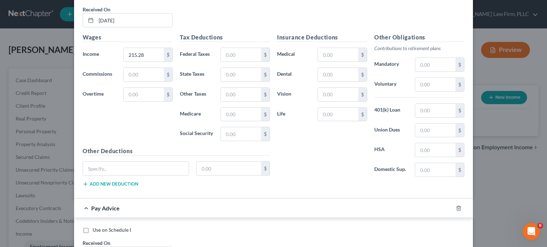
scroll to position [4987, 0]
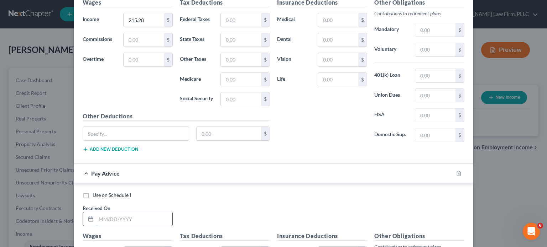
click at [161, 213] on input "text" at bounding box center [134, 220] width 76 height 14
type input "[DATE]"
type input "218.15"
click at [93, 192] on label "Use on Schedule I" at bounding box center [112, 195] width 38 height 7
click at [95, 192] on input "Use on Schedule I" at bounding box center [97, 194] width 5 height 5
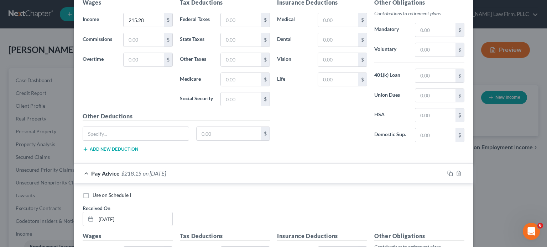
checkbox input "true"
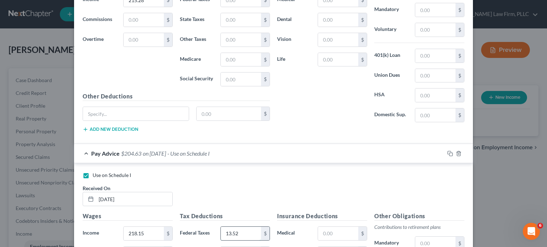
scroll to position [5023, 0]
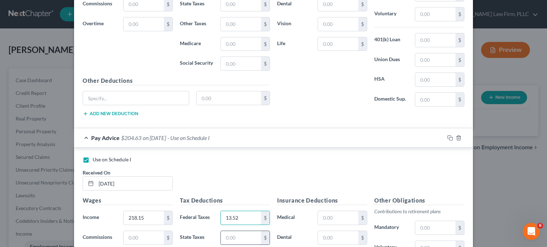
type input "13.52"
click at [245, 231] on input "text" at bounding box center [241, 238] width 40 height 14
type input "3.16"
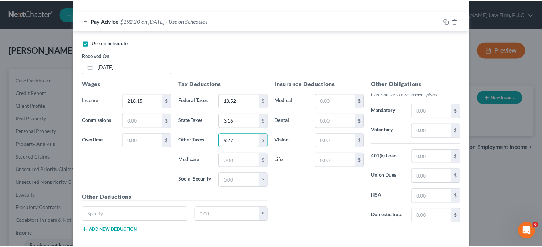
scroll to position [5149, 0]
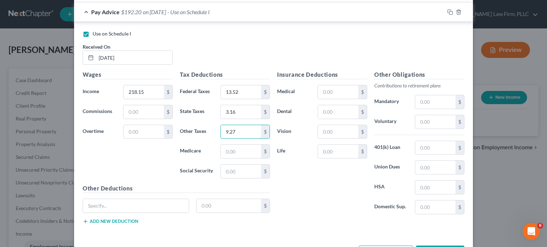
type input "9.27"
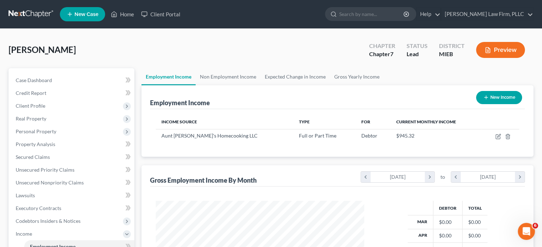
scroll to position [127, 220]
click at [356, 78] on link "Gross Yearly Income" at bounding box center [357, 76] width 54 height 17
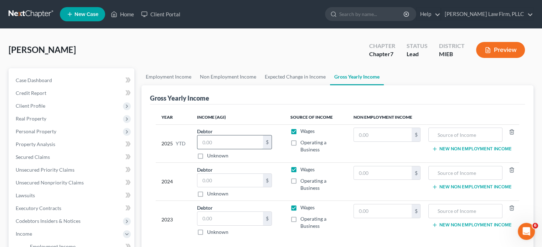
click at [245, 145] on input "text" at bounding box center [230, 143] width 66 height 14
type input "5,481"
click at [229, 180] on input "text" at bounding box center [230, 181] width 66 height 14
click at [232, 222] on input "text" at bounding box center [230, 219] width 66 height 14
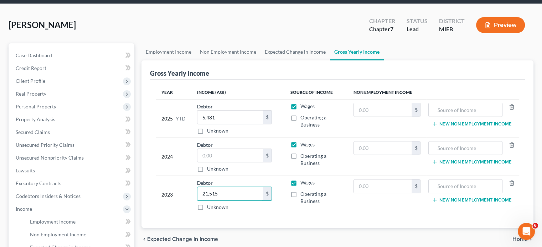
scroll to position [107, 0]
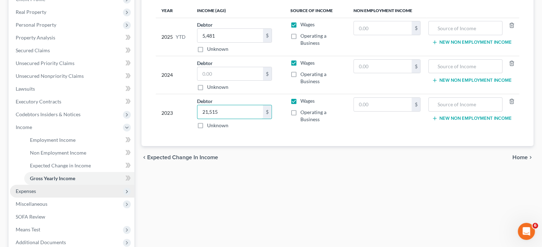
type input "21,515"
click at [41, 193] on span "Expenses" at bounding box center [72, 191] width 124 height 13
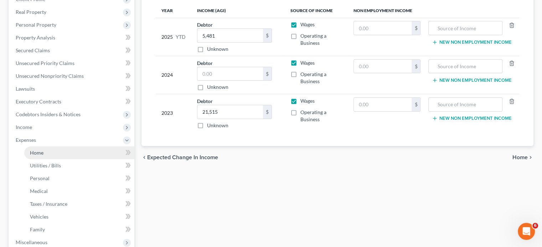
click at [42, 153] on span "Home" at bounding box center [37, 153] width 14 height 6
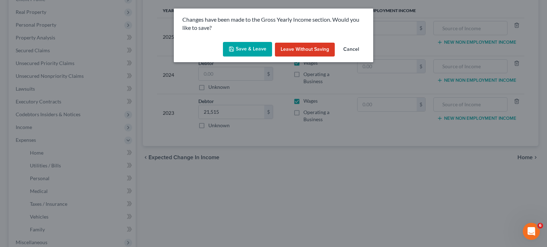
click at [247, 51] on button "Save & Leave" at bounding box center [247, 49] width 49 height 15
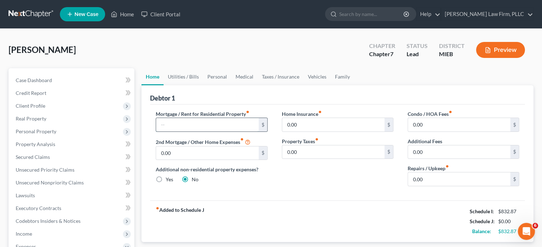
click at [224, 124] on input "text" at bounding box center [207, 125] width 102 height 14
type input "150"
click at [188, 78] on link "Utilities / Bills" at bounding box center [183, 76] width 40 height 17
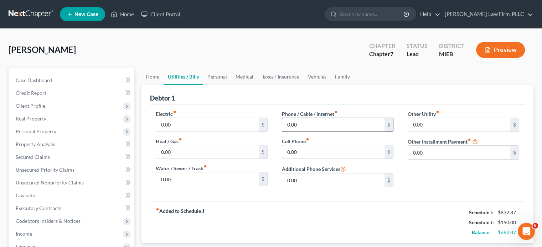
click at [299, 124] on input "0.00" at bounding box center [333, 125] width 102 height 14
type input "80"
click at [222, 76] on link "Personal" at bounding box center [217, 76] width 28 height 17
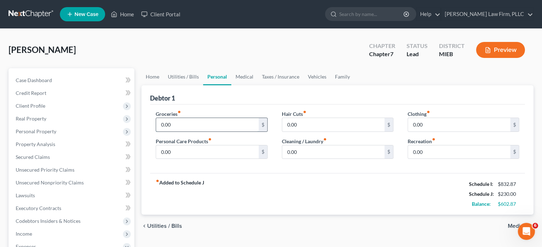
click at [189, 122] on input "0.00" at bounding box center [207, 125] width 102 height 14
type input "350"
type input "15"
type input "20"
type input "1"
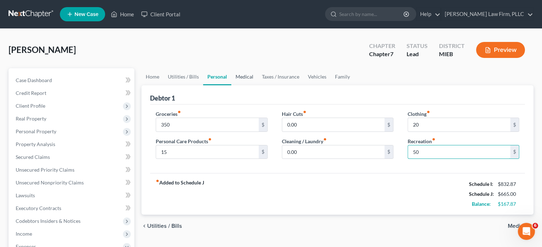
type input "50"
click at [236, 74] on link "Medical" at bounding box center [244, 76] width 26 height 17
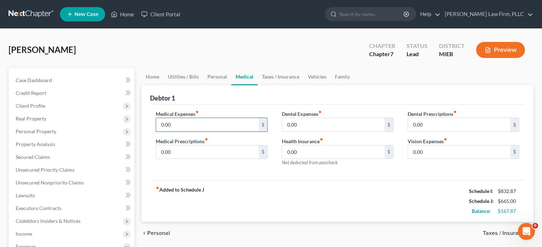
click at [199, 124] on input "0.00" at bounding box center [207, 125] width 102 height 14
type input "15"
click at [272, 75] on link "Taxes / Insurance" at bounding box center [280, 76] width 46 height 17
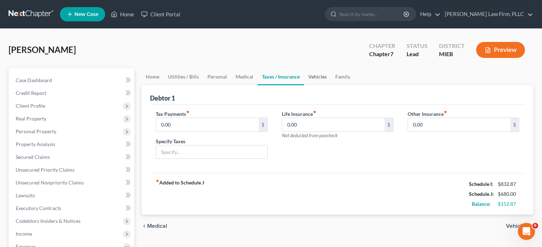
click at [319, 75] on link "Vehicles" at bounding box center [317, 76] width 27 height 17
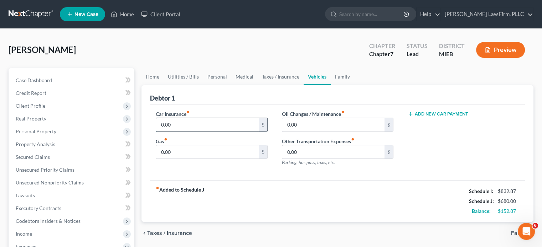
click at [218, 125] on input "0.00" at bounding box center [207, 125] width 102 height 14
type input "49"
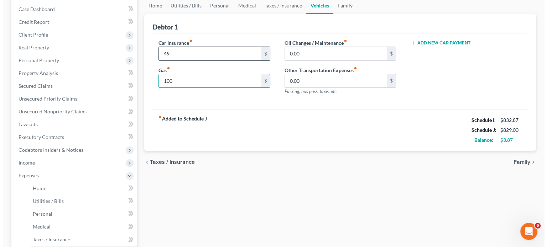
scroll to position [107, 0]
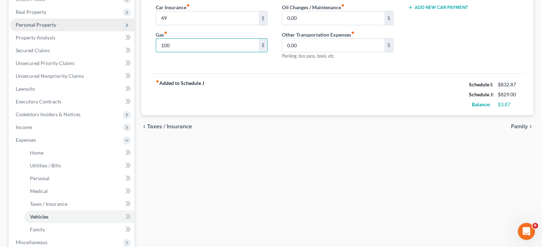
type input "100"
click at [49, 26] on span "Personal Property" at bounding box center [36, 25] width 41 height 6
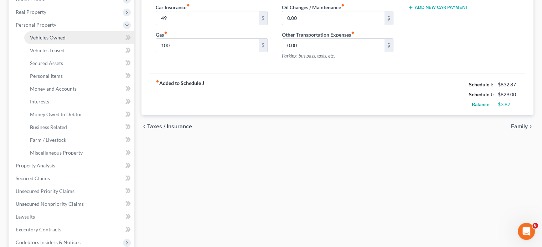
click at [50, 37] on span "Vehicles Owned" at bounding box center [48, 38] width 36 height 6
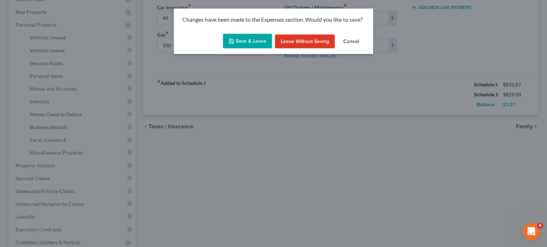
click at [241, 40] on button "Save & Leave" at bounding box center [247, 41] width 49 height 15
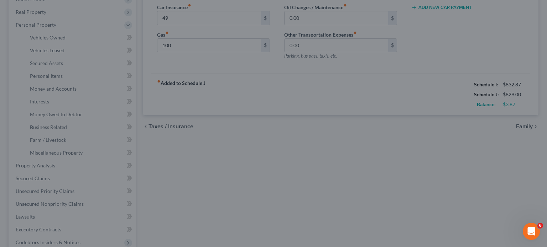
type input "49.00"
type input "100.00"
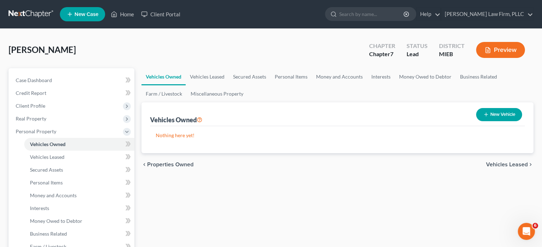
click at [494, 114] on button "New Vehicle" at bounding box center [499, 114] width 46 height 13
select select "0"
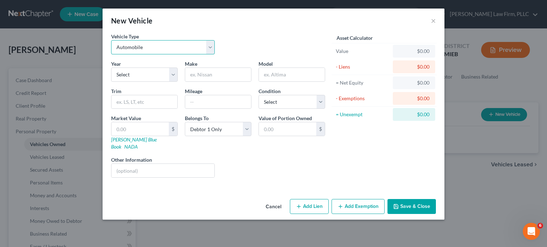
click at [178, 52] on select "Select Automobile Truck Trailer Watercraft Aircraft Motor Home Atv Other Vehicle" at bounding box center [163, 47] width 104 height 14
click at [111, 40] on select "Select Automobile Truck Trailer Watercraft Aircraft Motor Home Atv Other Vehicle" at bounding box center [163, 47] width 104 height 14
click at [201, 47] on select "Select Automobile Truck Trailer Watercraft Aircraft Motor Home Atv Other Vehicle" at bounding box center [163, 47] width 104 height 14
click at [111, 40] on select "Select Automobile Truck Trailer Watercraft Aircraft Motor Home Atv Other Vehicle" at bounding box center [163, 47] width 104 height 14
click at [177, 45] on select "Select Automobile Truck Trailer Watercraft Aircraft Motor Home Atv Other Vehicle" at bounding box center [163, 47] width 104 height 14
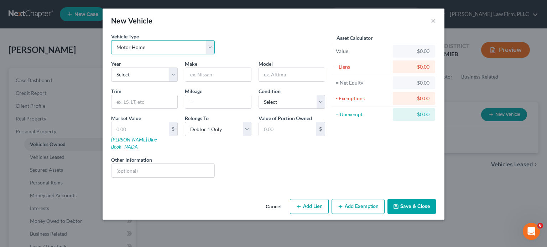
select select "7"
click at [111, 40] on select "Select Automobile Truck Trailer Watercraft Aircraft Motor Home Atv Other Vehicle" at bounding box center [163, 47] width 104 height 14
click at [148, 73] on select "Select 2026 2025 2024 2023 2022 2021 2020 2019 2018 2017 2016 2015 2014 2013 20…" at bounding box center [144, 75] width 67 height 14
select select "32"
click at [111, 68] on select "Select 2026 2025 2024 2023 2022 2021 2020 2019 2018 2017 2016 2015 2014 2013 20…" at bounding box center [144, 75] width 67 height 14
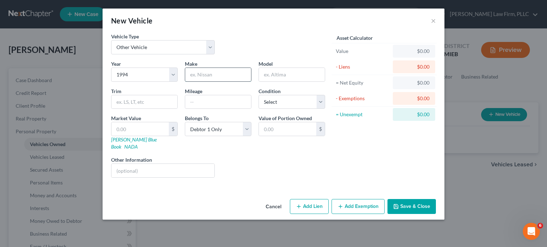
click at [223, 74] on input "text" at bounding box center [218, 75] width 66 height 14
click at [350, 201] on button "Add Exemption" at bounding box center [357, 206] width 53 height 15
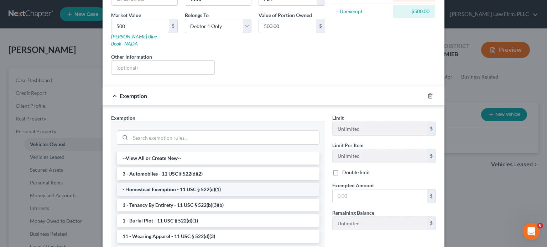
scroll to position [107, 0]
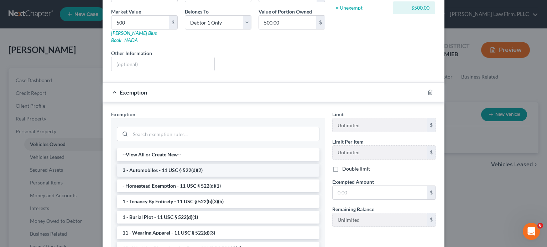
click at [194, 164] on li "3 - Automobiles - 11 USC § 522(d)(2)" at bounding box center [218, 170] width 203 height 13
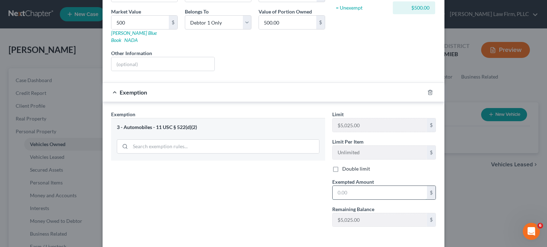
click at [374, 187] on input "text" at bounding box center [380, 193] width 94 height 14
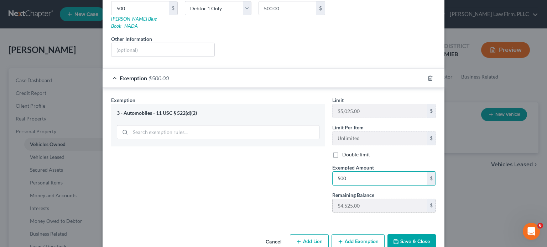
scroll to position [129, 0]
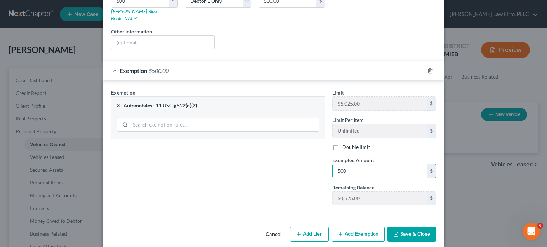
click at [407, 227] on button "Save & Close" at bounding box center [411, 234] width 48 height 15
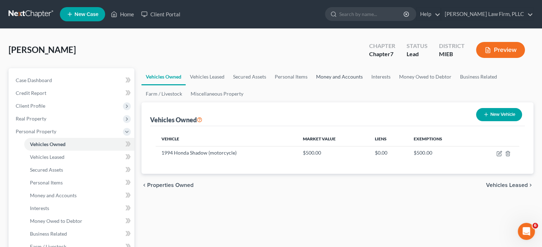
click at [331, 74] on link "Money and Accounts" at bounding box center [339, 76] width 55 height 17
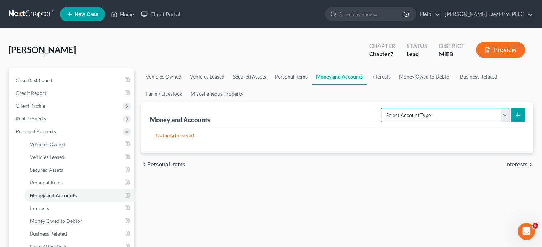
click at [494, 113] on select "Select Account Type Brokerage Cash on Hand Certificates of Deposit Checking Acc…" at bounding box center [445, 115] width 128 height 14
click at [382, 108] on select "Select Account Type Brokerage Cash on Hand Certificates of Deposit Checking Acc…" at bounding box center [445, 115] width 128 height 14
click at [516, 111] on button "submit" at bounding box center [518, 115] width 14 height 14
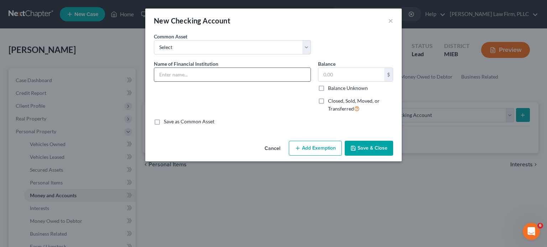
click at [239, 72] on input "text" at bounding box center [232, 75] width 156 height 14
click at [308, 145] on button "Add Exemption" at bounding box center [315, 148] width 53 height 15
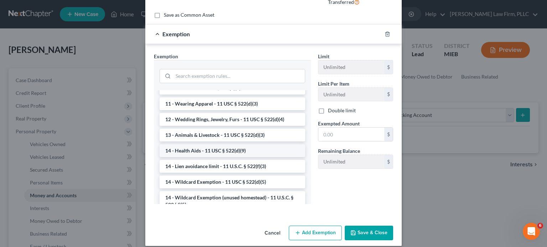
scroll to position [107, 0]
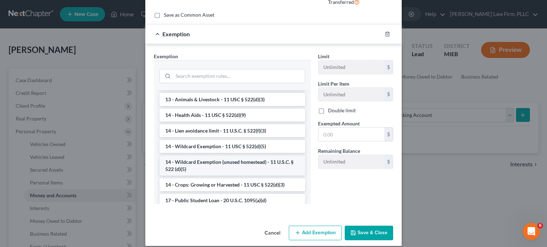
click at [259, 163] on li "14 - Wildcard Exemption (unused homestead) - 11 U.S.C. § 522 (d)(5)" at bounding box center [233, 166] width 146 height 20
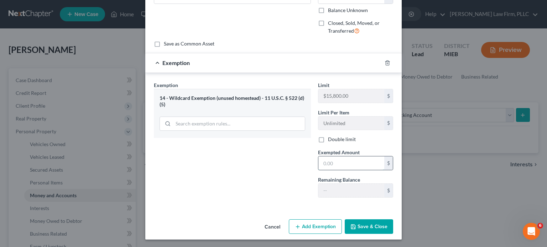
click at [335, 160] on input "text" at bounding box center [351, 164] width 66 height 14
click at [353, 224] on icon "button" at bounding box center [353, 227] width 6 height 6
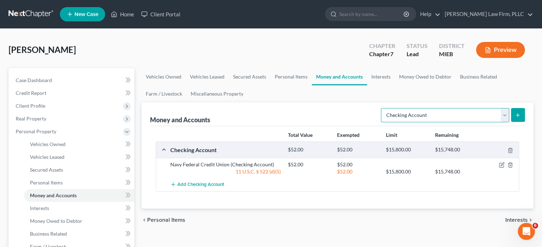
click at [498, 117] on select "Select Account Type Brokerage Cash on Hand Certificates of Deposit Checking Acc…" at bounding box center [445, 115] width 128 height 14
click at [382, 108] on select "Select Account Type Brokerage Cash on Hand Certificates of Deposit Checking Acc…" at bounding box center [445, 115] width 128 height 14
click at [516, 117] on icon "submit" at bounding box center [517, 116] width 6 height 6
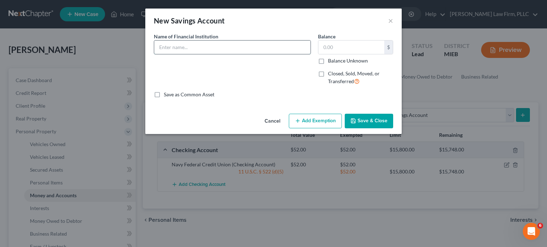
click at [238, 43] on input "text" at bounding box center [232, 48] width 156 height 14
click at [312, 121] on button "Add Exemption" at bounding box center [315, 121] width 53 height 15
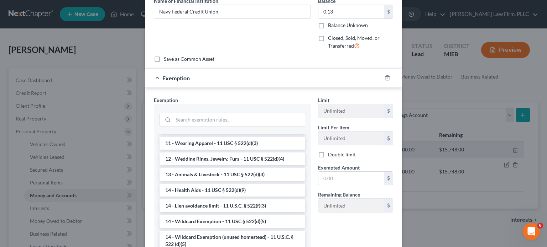
scroll to position [142, 0]
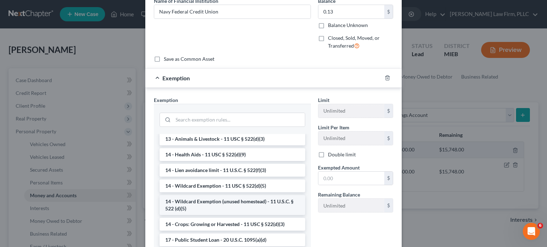
click at [256, 206] on li "14 - Wildcard Exemption (unused homestead) - 11 U.S.C. § 522 (d)(5)" at bounding box center [233, 205] width 146 height 20
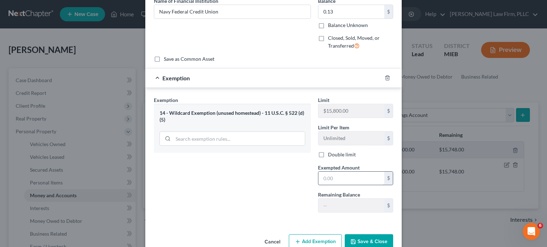
click at [334, 180] on input "text" at bounding box center [351, 179] width 66 height 14
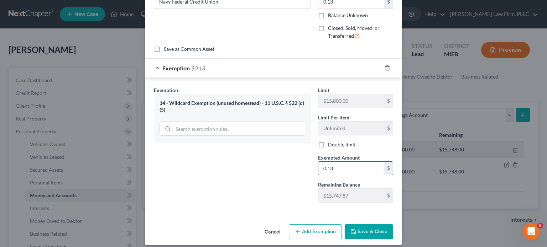
scroll to position [51, 0]
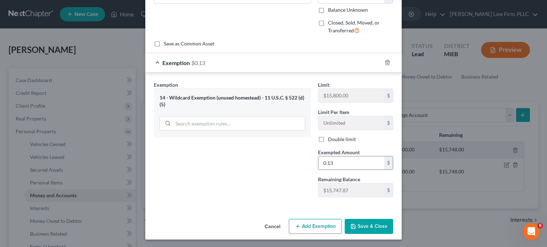
click at [364, 222] on button "Save & Close" at bounding box center [369, 226] width 48 height 15
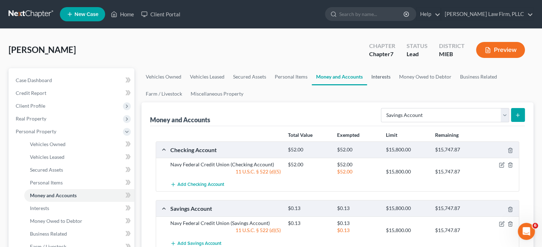
click at [388, 79] on link "Interests" at bounding box center [381, 76] width 28 height 17
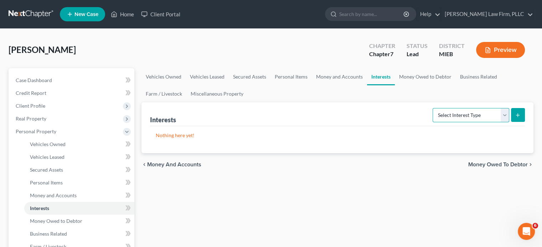
click at [454, 111] on select "Select Interest Type 401K Annuity Bond Education IRA Government Bond Government…" at bounding box center [470, 115] width 77 height 14
click at [413, 73] on link "Money Owed to Debtor" at bounding box center [424, 76] width 61 height 17
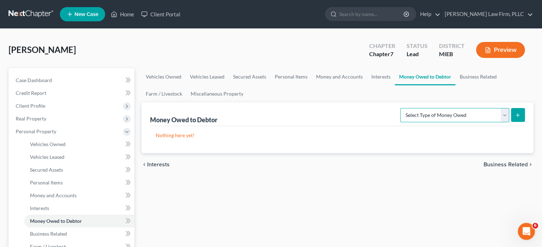
click at [432, 115] on select "Select Type of Money Owed Accounts Receivable Alimony Child Support Claims Agai…" at bounding box center [454, 115] width 109 height 14
click at [401, 108] on select "Select Type of Money Owed Accounts Receivable Alimony Child Support Claims Agai…" at bounding box center [454, 115] width 109 height 14
click at [517, 113] on icon "submit" at bounding box center [517, 116] width 6 height 6
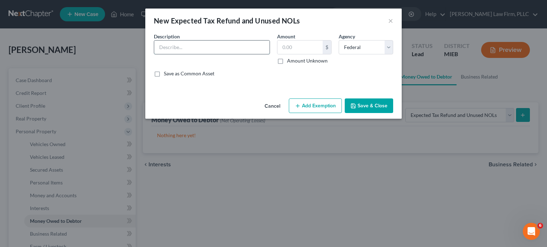
click at [207, 49] on input "text" at bounding box center [211, 48] width 115 height 14
click at [328, 105] on button "Add Exemption" at bounding box center [315, 106] width 53 height 15
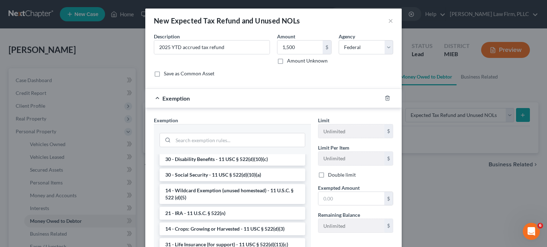
scroll to position [427, 0]
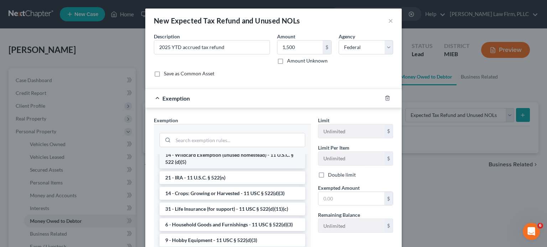
click at [276, 169] on li "14 - Wildcard Exemption (unused homestead) - 11 U.S.C. § 522 (d)(5)" at bounding box center [233, 159] width 146 height 20
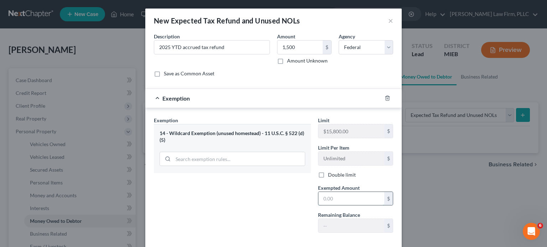
click at [345, 196] on input "text" at bounding box center [351, 199] width 66 height 14
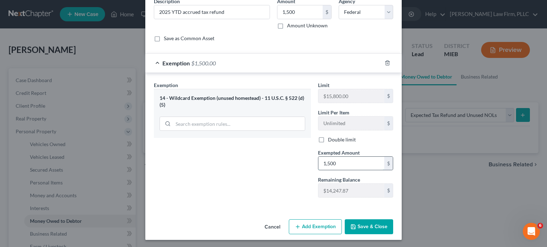
scroll to position [36, 0]
click at [367, 226] on button "Save & Close" at bounding box center [369, 226] width 48 height 15
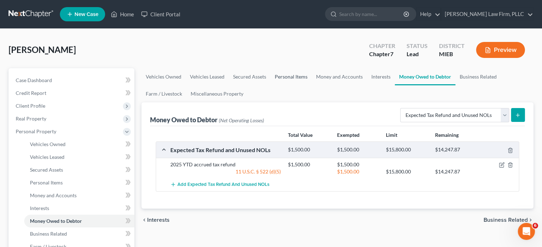
click at [288, 77] on link "Personal Items" at bounding box center [290, 76] width 41 height 17
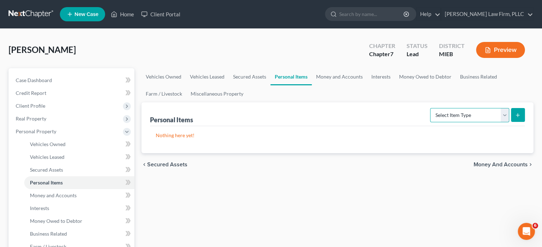
click at [465, 116] on select "Select Item Type Clothing Collectibles Of Value Electronics Firearms Household …" at bounding box center [469, 115] width 79 height 14
click at [430, 108] on select "Select Item Type Clothing Collectibles Of Value Electronics Firearms Household …" at bounding box center [469, 115] width 79 height 14
click at [514, 114] on icon "submit" at bounding box center [517, 116] width 6 height 6
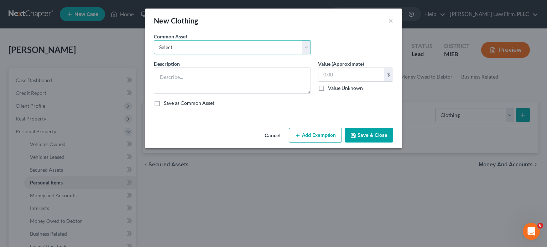
click at [218, 53] on select "Select Misc. personal clothing Misc. personal clothing" at bounding box center [232, 47] width 157 height 14
click at [154, 40] on select "Select Misc. personal clothing Misc. personal clothing" at bounding box center [232, 47] width 157 height 14
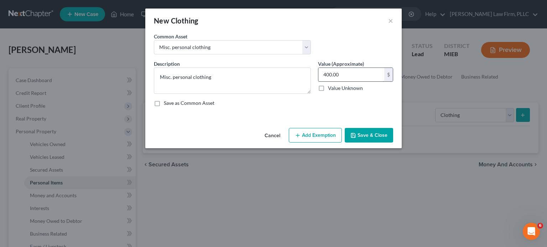
click at [328, 72] on input "400.00" at bounding box center [351, 75] width 66 height 14
click at [310, 136] on button "Add Exemption" at bounding box center [315, 135] width 53 height 15
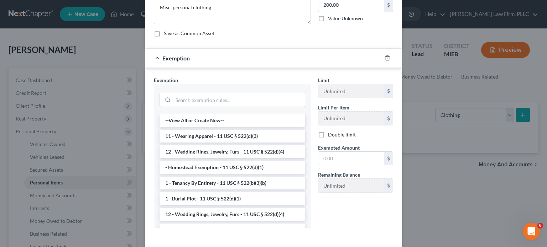
scroll to position [71, 0]
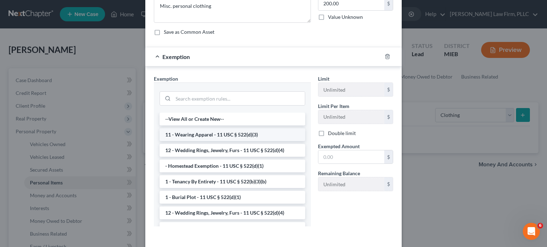
click at [255, 135] on li "11 - Wearing Apparel - 11 USC § 522(d)(3)" at bounding box center [233, 135] width 146 height 13
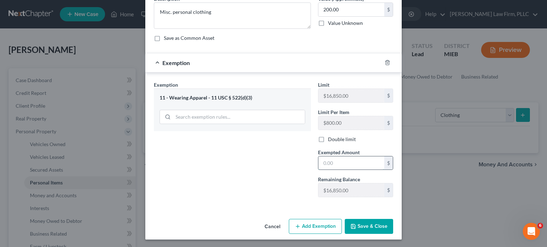
click at [343, 168] on input "text" at bounding box center [351, 164] width 66 height 14
click at [363, 228] on button "Save & Close" at bounding box center [369, 226] width 48 height 15
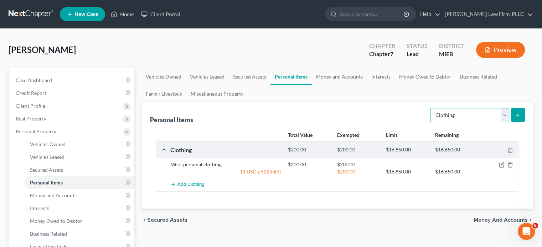
click at [470, 113] on select "Select Item Type Clothing Collectibles Of Value Electronics Firearms Household …" at bounding box center [469, 115] width 79 height 14
click at [430, 108] on select "Select Item Type Clothing Collectibles Of Value Electronics Firearms Household …" at bounding box center [469, 115] width 79 height 14
click at [515, 113] on icon "submit" at bounding box center [517, 116] width 6 height 6
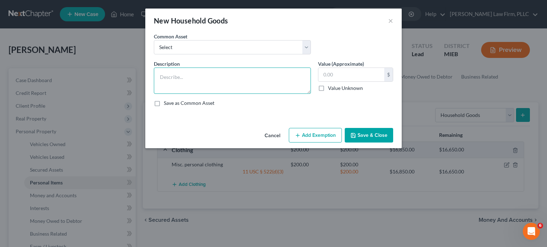
click at [200, 69] on textarea at bounding box center [232, 81] width 157 height 26
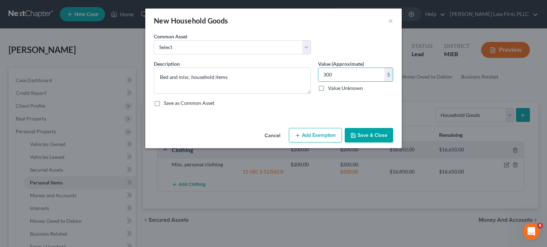
click at [322, 137] on button "Add Exemption" at bounding box center [315, 135] width 53 height 15
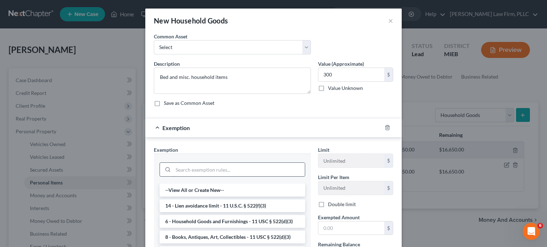
scroll to position [36, 0]
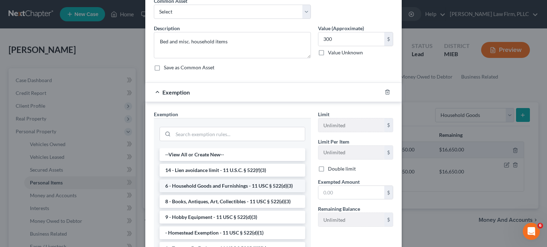
click at [266, 186] on li "6 - Household Goods and Furnishings - 11 USC § 522(d)(3)" at bounding box center [233, 186] width 146 height 13
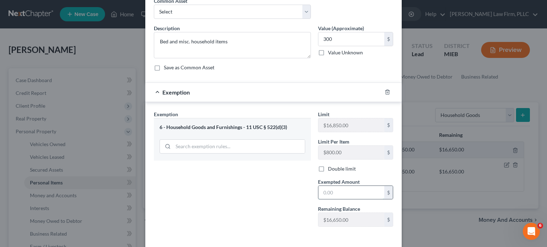
click at [330, 189] on input "text" at bounding box center [351, 193] width 66 height 14
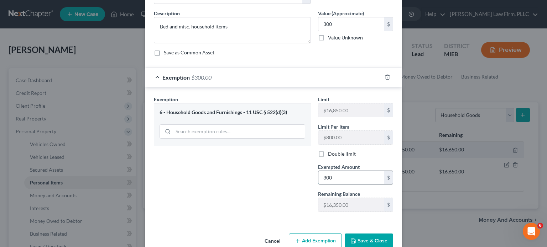
scroll to position [65, 0]
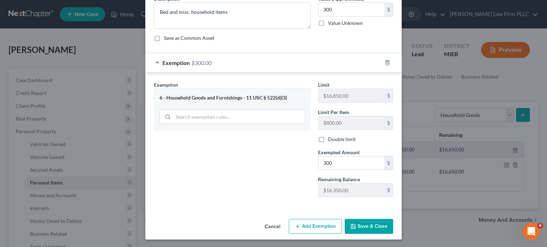
click at [360, 225] on button "Save & Close" at bounding box center [369, 226] width 48 height 15
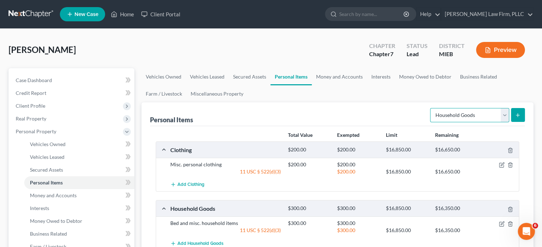
click at [475, 115] on select "Select Item Type Clothing Collectibles Of Value Electronics Firearms Household …" at bounding box center [469, 115] width 79 height 14
click at [430, 108] on select "Select Item Type Clothing Collectibles Of Value Electronics Firearms Household …" at bounding box center [469, 115] width 79 height 14
click at [517, 116] on icon "submit" at bounding box center [517, 116] width 6 height 6
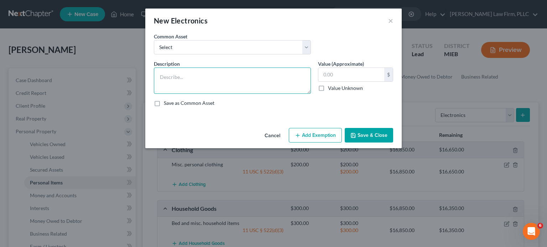
click at [226, 77] on textarea at bounding box center [232, 81] width 157 height 26
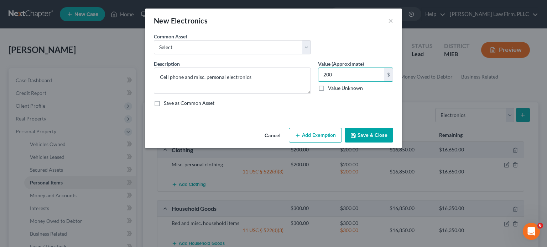
click at [318, 140] on button "Add Exemption" at bounding box center [315, 135] width 53 height 15
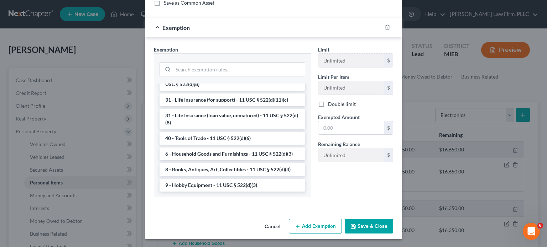
scroll to position [573, 0]
click at [273, 155] on li "6 - Household Goods and Furnishings - 11 USC § 522(d)(3)" at bounding box center [233, 154] width 146 height 13
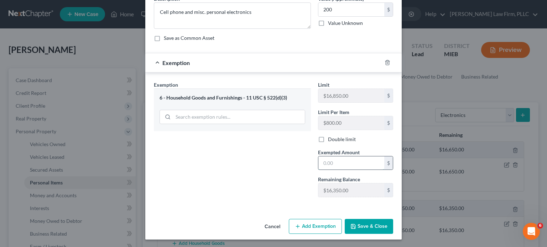
click at [339, 162] on input "text" at bounding box center [351, 164] width 66 height 14
click at [288, 114] on input "search" at bounding box center [239, 117] width 132 height 14
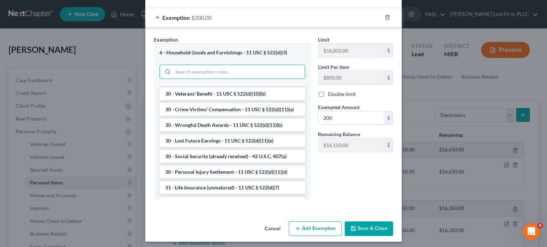
scroll to position [113, 0]
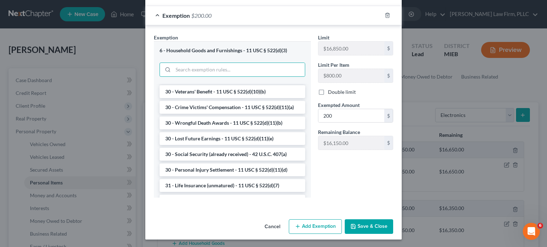
click at [365, 229] on button "Save & Close" at bounding box center [369, 227] width 48 height 15
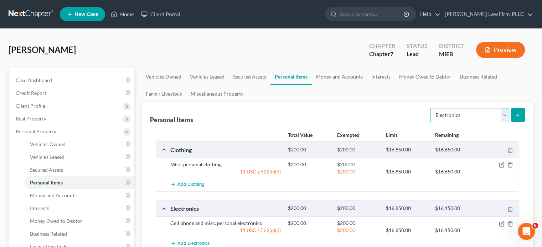
click at [480, 118] on select "Select Item Type Clothing Collectibles Of Value Electronics Firearms Household …" at bounding box center [469, 115] width 79 height 14
click at [430, 108] on select "Select Item Type Clothing Collectibles Of Value Electronics Firearms Household …" at bounding box center [469, 115] width 79 height 14
click at [521, 112] on button "submit" at bounding box center [518, 115] width 14 height 14
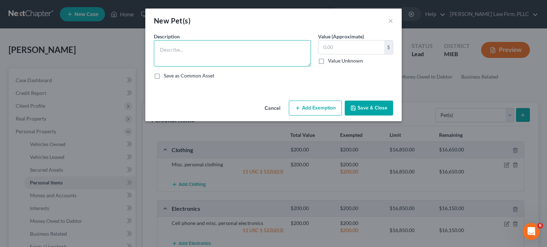
click at [216, 46] on textarea at bounding box center [232, 53] width 157 height 26
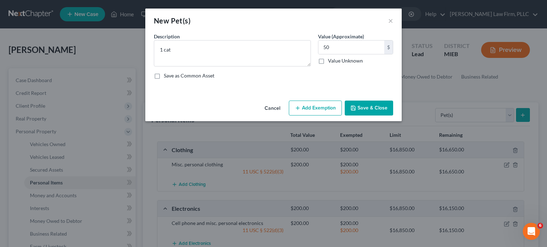
click at [326, 106] on button "Add Exemption" at bounding box center [315, 108] width 53 height 15
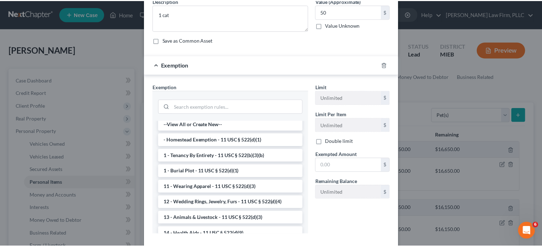
scroll to position [0, 0]
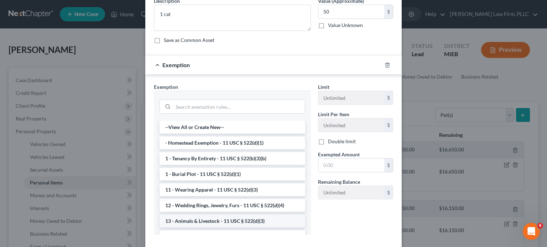
click at [242, 219] on li "13 - Animals & Livestock - 11 USC § 522(d)(3)" at bounding box center [233, 221] width 146 height 13
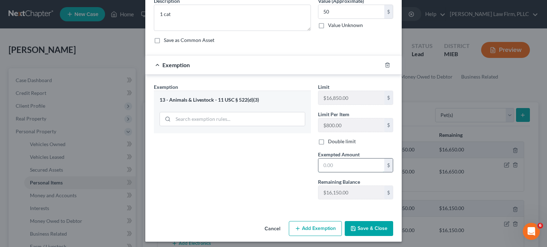
click at [357, 164] on input "text" at bounding box center [351, 166] width 66 height 14
click at [378, 226] on button "Save & Close" at bounding box center [369, 228] width 48 height 15
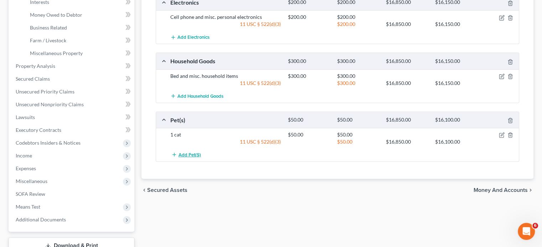
scroll to position [249, 0]
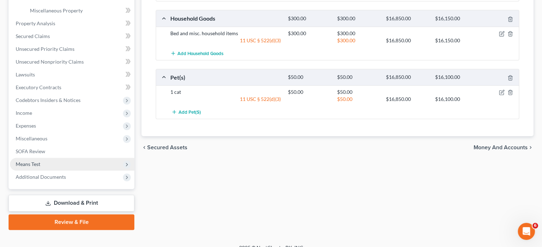
click at [43, 166] on span "Means Test" at bounding box center [72, 164] width 124 height 13
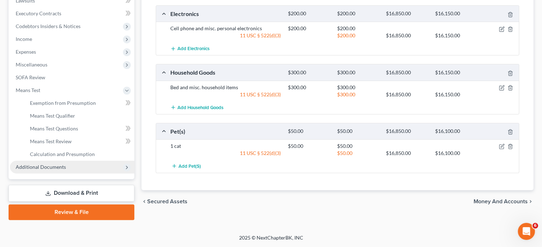
scroll to position [194, 0]
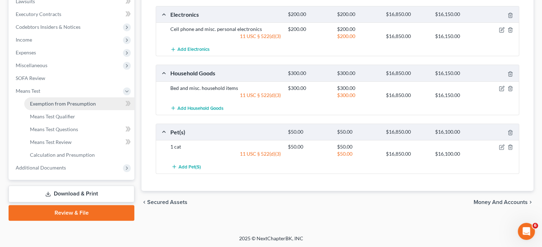
click at [58, 102] on span "Exemption from Presumption" at bounding box center [63, 104] width 66 height 6
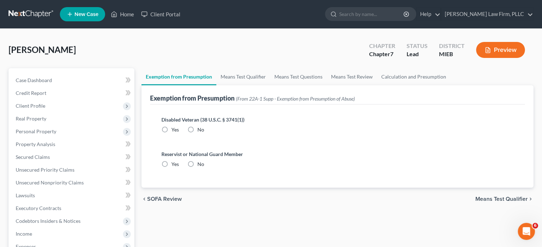
click at [197, 129] on label "No" at bounding box center [200, 129] width 7 height 7
click at [200, 129] on input "No" at bounding box center [202, 128] width 5 height 5
click at [197, 163] on label "No" at bounding box center [200, 164] width 7 height 7
click at [200, 163] on input "No" at bounding box center [202, 163] width 5 height 5
click at [228, 75] on link "Means Test Qualifier" at bounding box center [243, 76] width 54 height 17
